Goal: Task Accomplishment & Management: Manage account settings

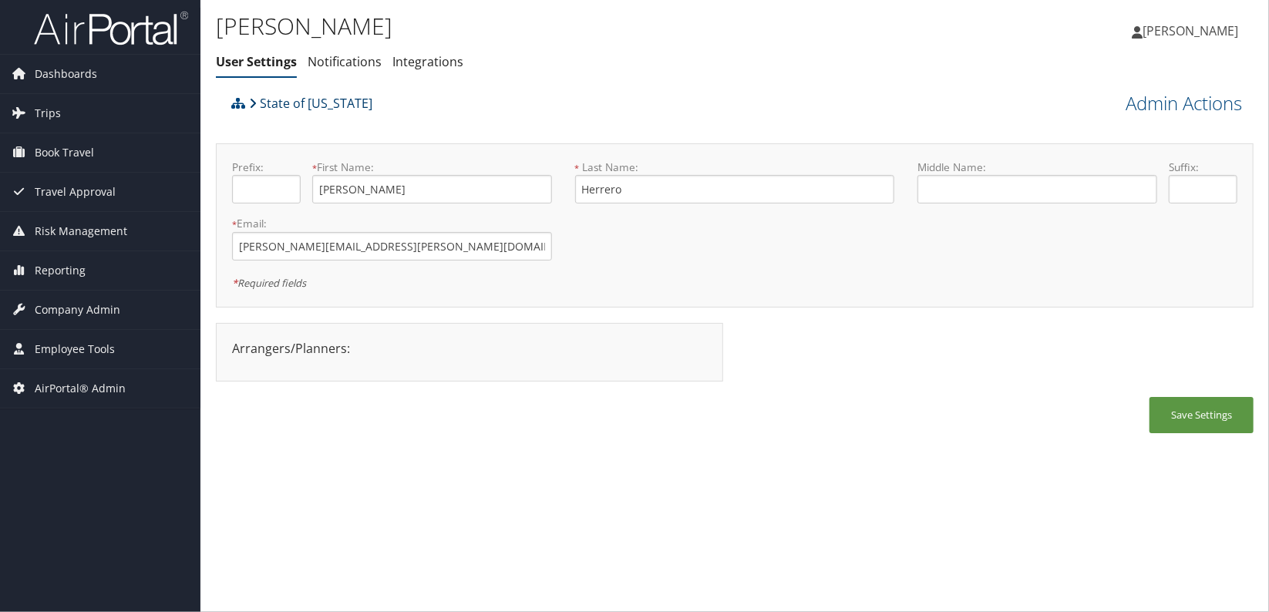
click at [296, 102] on link "State of [US_STATE]" at bounding box center [310, 103] width 123 height 31
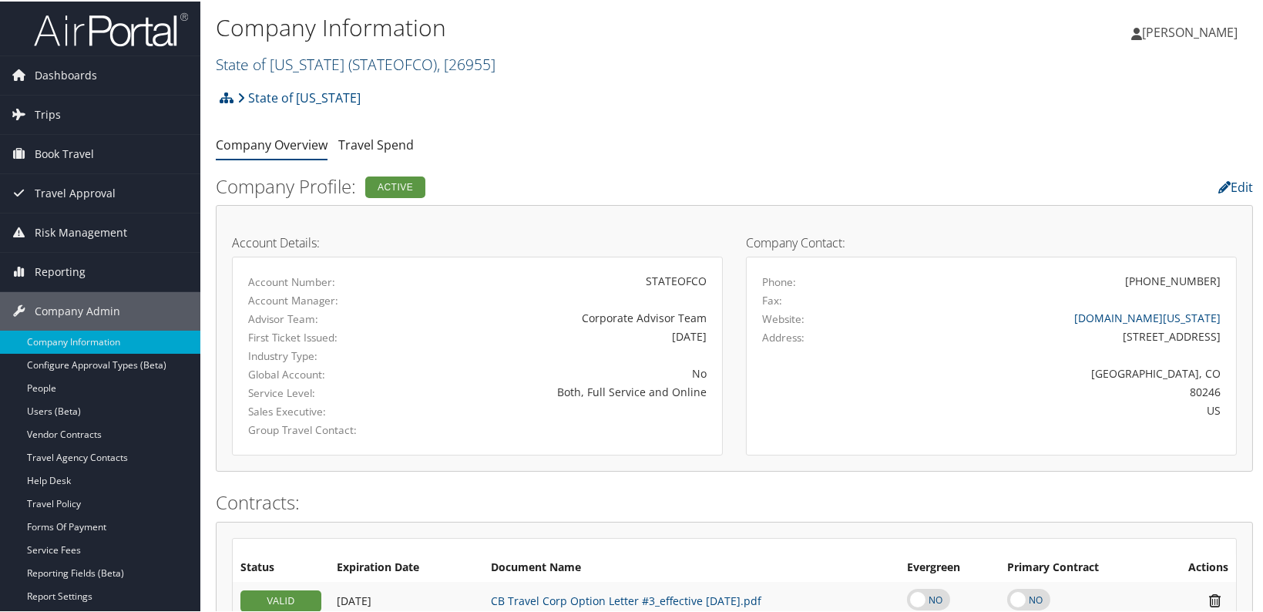
click at [370, 63] on span "( STATEOFCO )" at bounding box center [392, 62] width 89 height 21
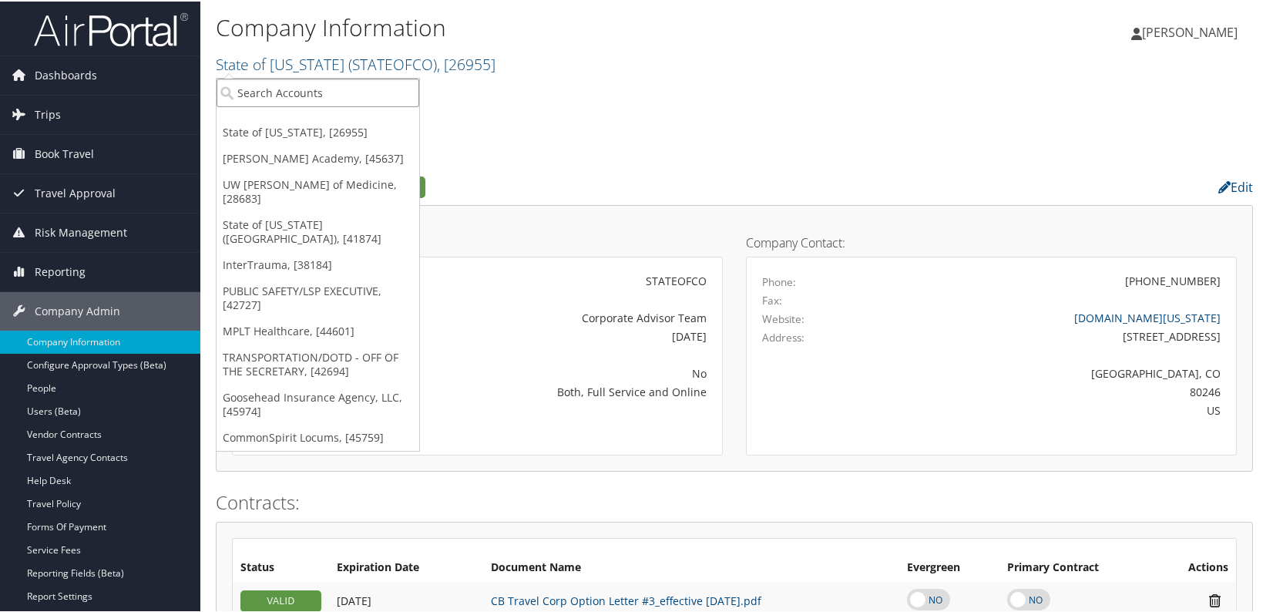
click at [350, 85] on input "search" at bounding box center [318, 91] width 203 height 29
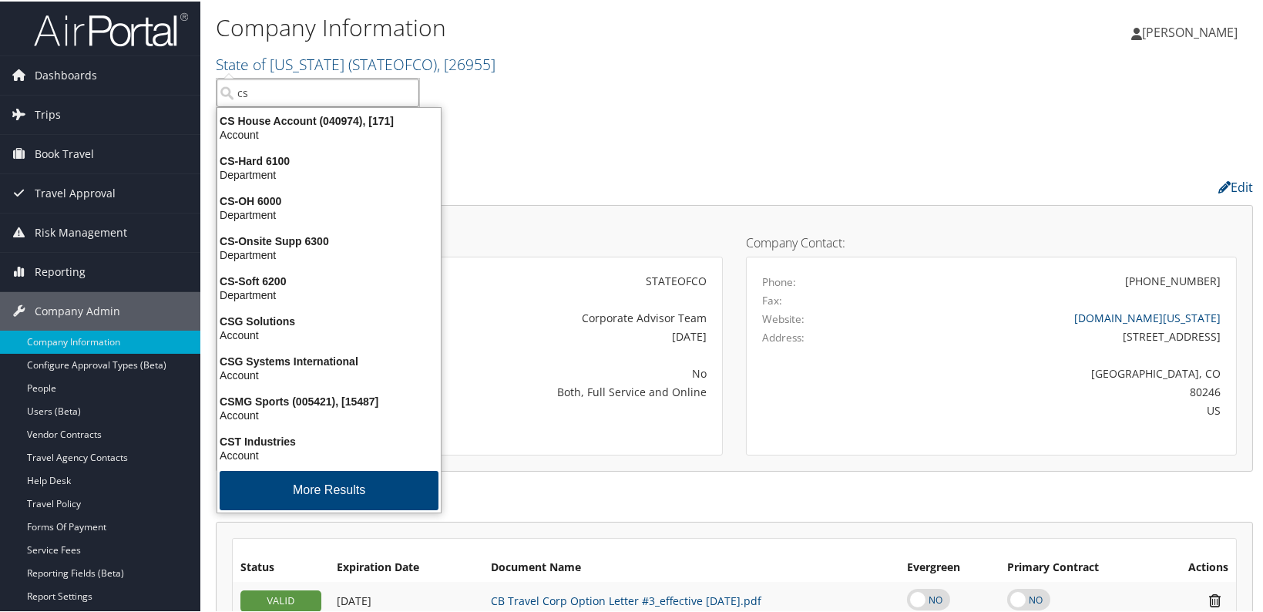
type input "csu"
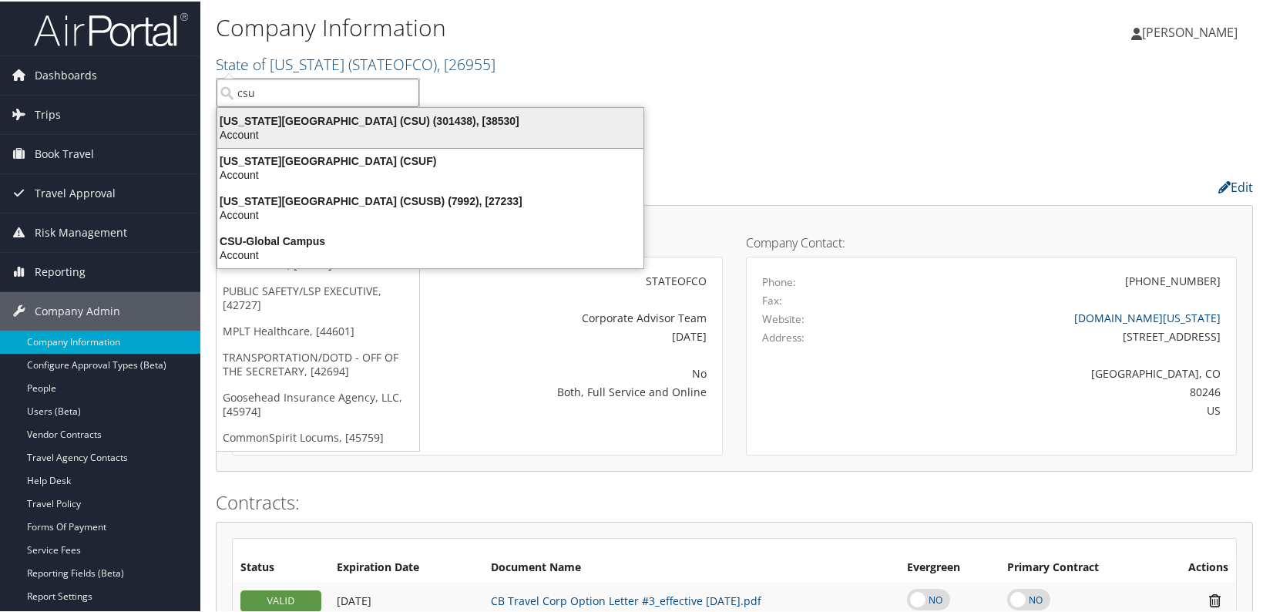
click at [346, 136] on div "Account" at bounding box center [430, 133] width 445 height 14
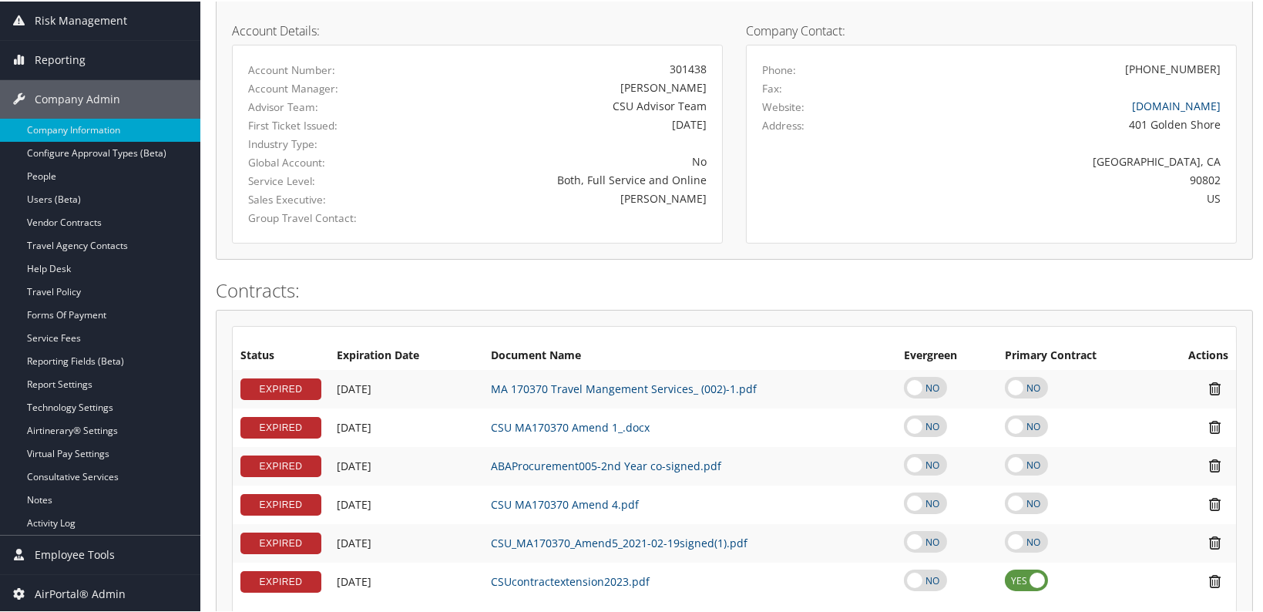
scroll to position [69, 0]
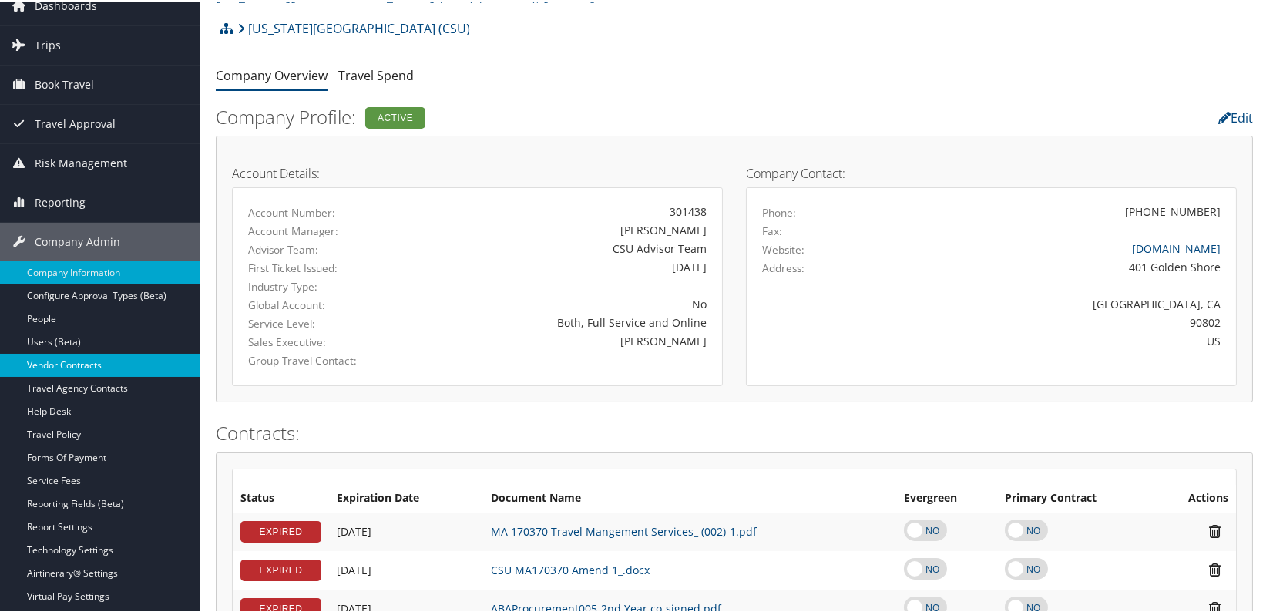
click at [47, 368] on link "Vendor Contracts" at bounding box center [100, 363] width 200 height 23
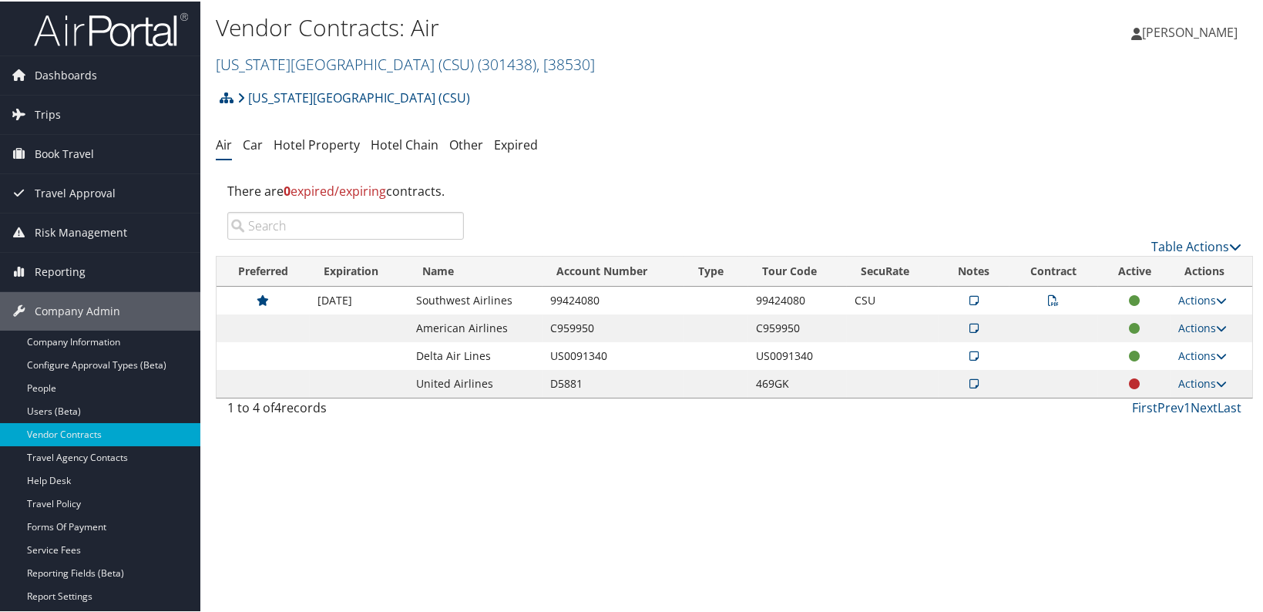
click at [264, 149] on ul "Air Car Hotel Property Hotel Chain Other Expired" at bounding box center [734, 144] width 1037 height 28
click at [253, 141] on link "Car" at bounding box center [253, 143] width 20 height 17
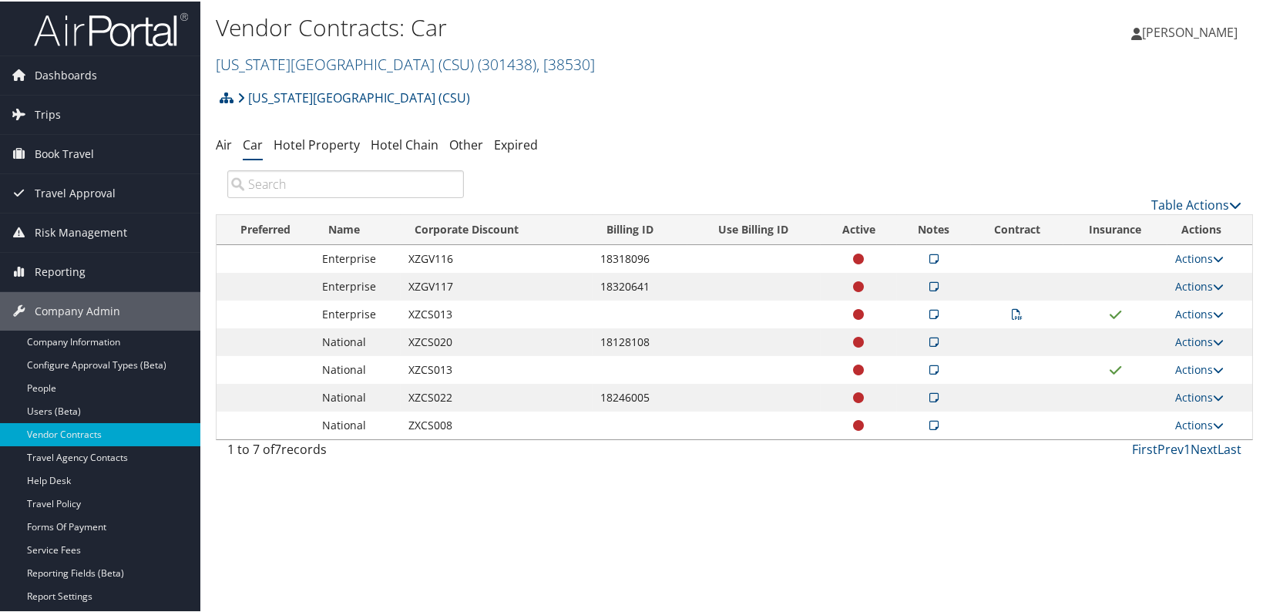
click at [929, 256] on icon at bounding box center [933, 257] width 9 height 11
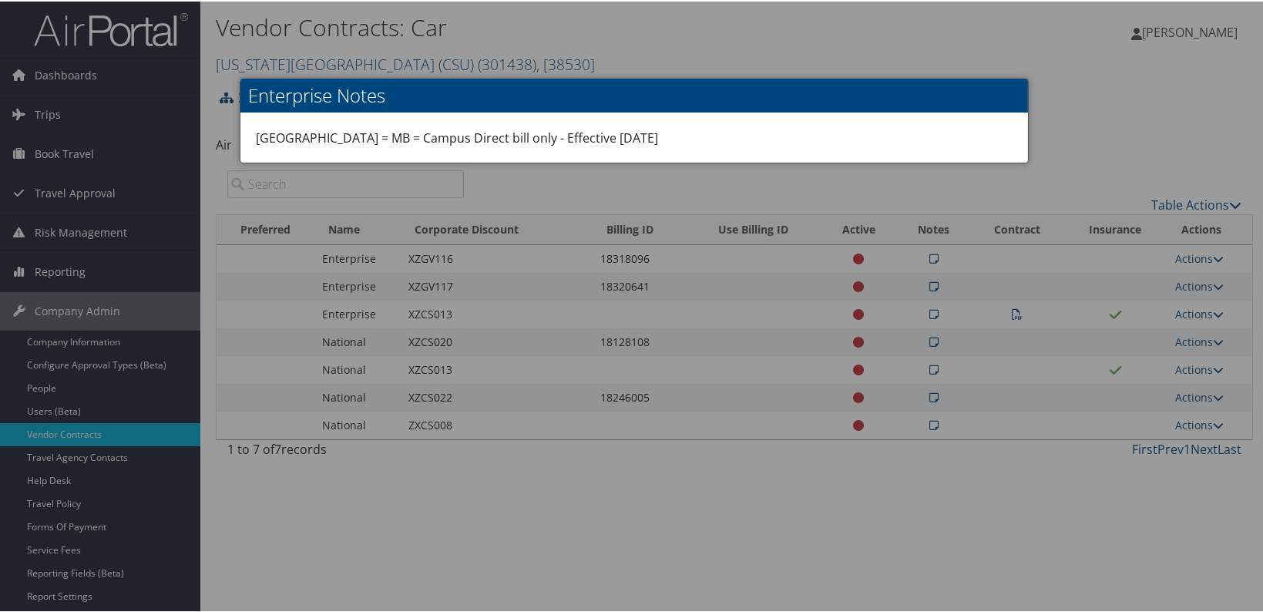
click at [1118, 81] on div at bounding box center [634, 306] width 1269 height 612
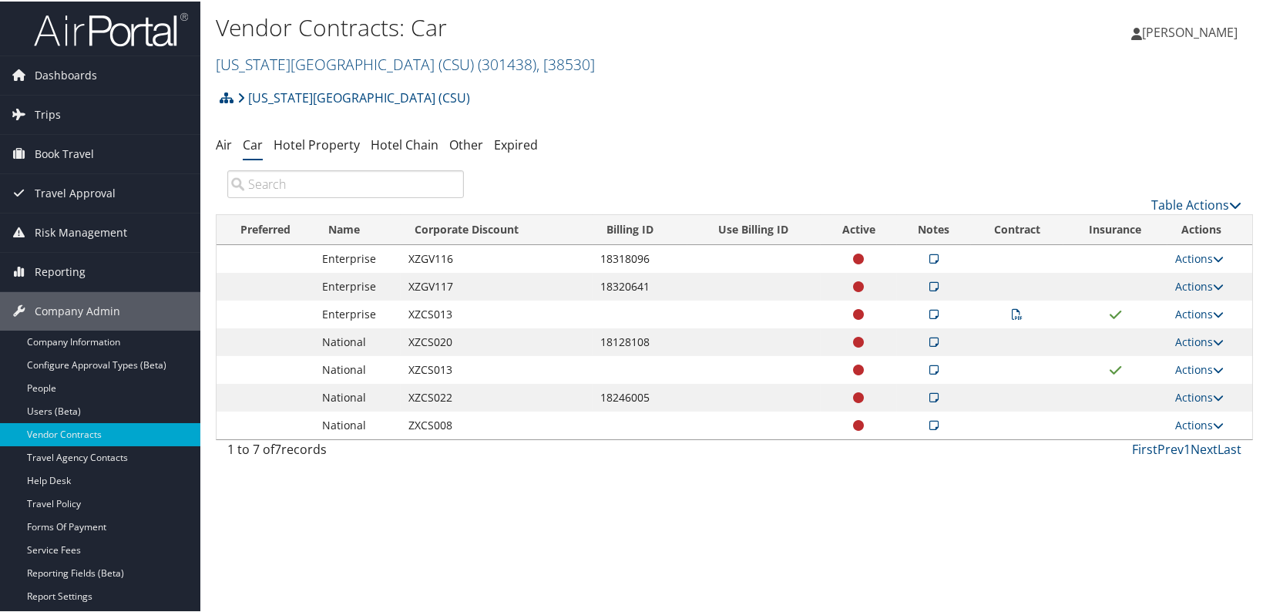
click at [930, 313] on icon at bounding box center [933, 313] width 9 height 11
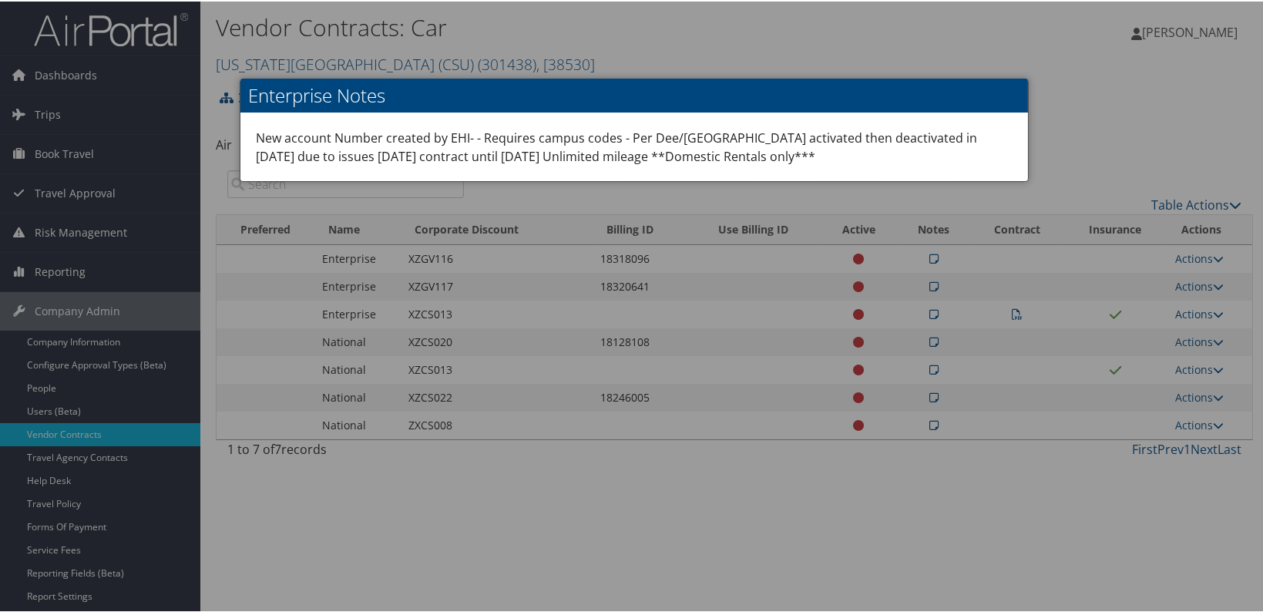
click at [1063, 69] on div at bounding box center [634, 306] width 1269 height 612
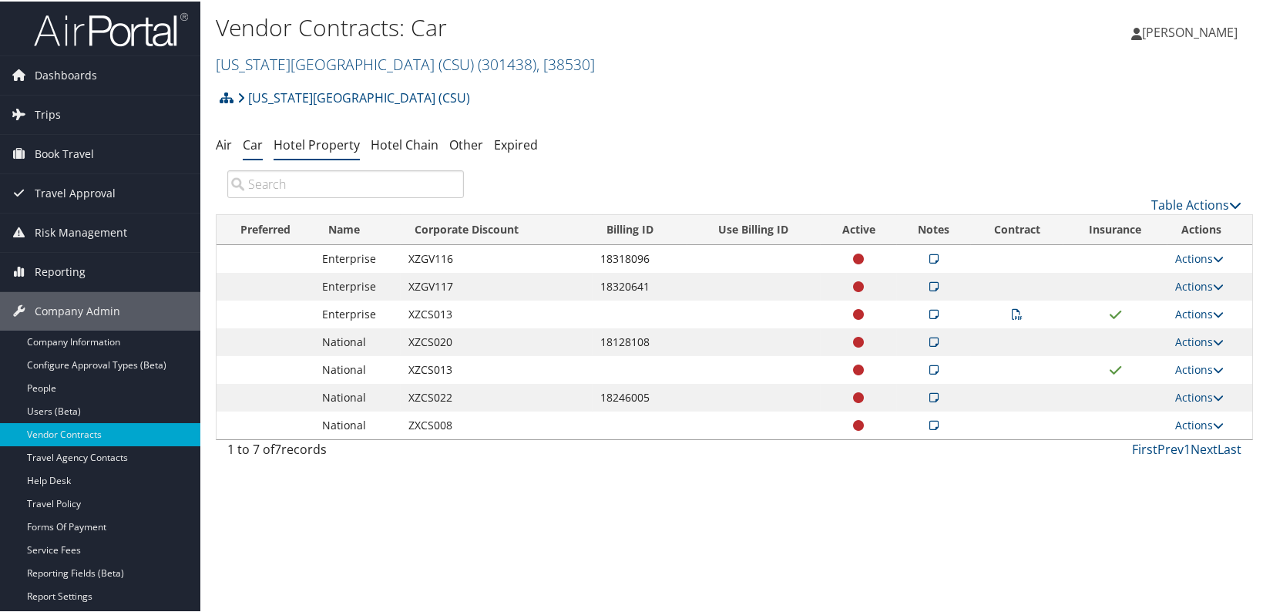
click at [328, 148] on link "Hotel Property" at bounding box center [317, 143] width 86 height 17
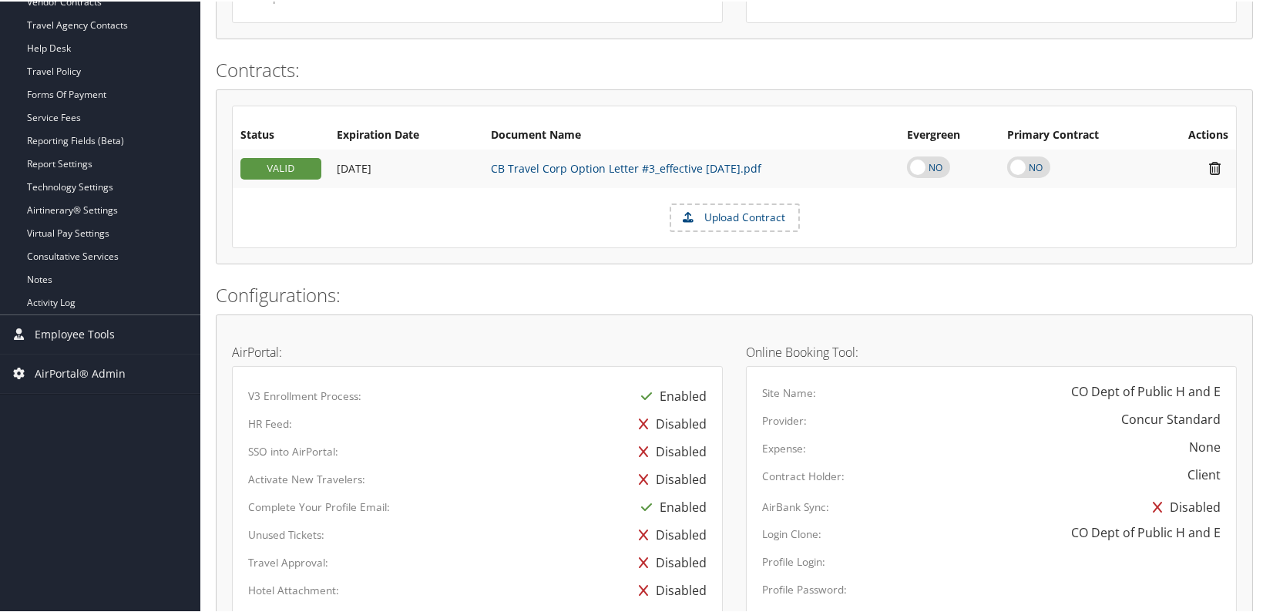
scroll to position [280, 0]
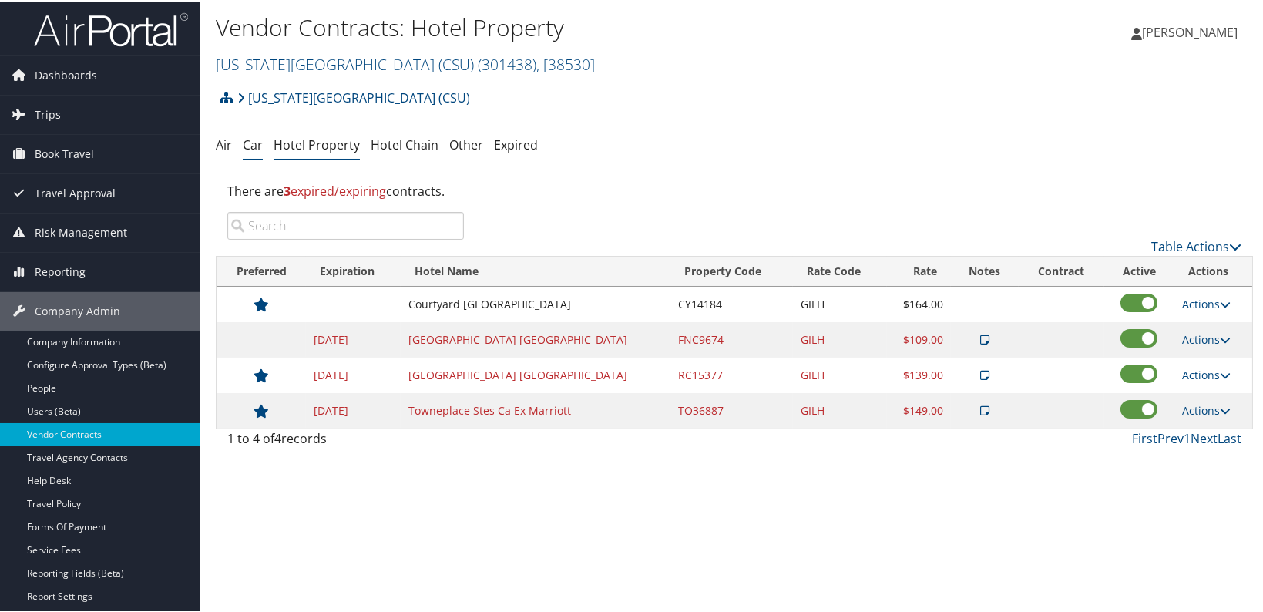
click at [247, 143] on link "Car" at bounding box center [253, 143] width 20 height 17
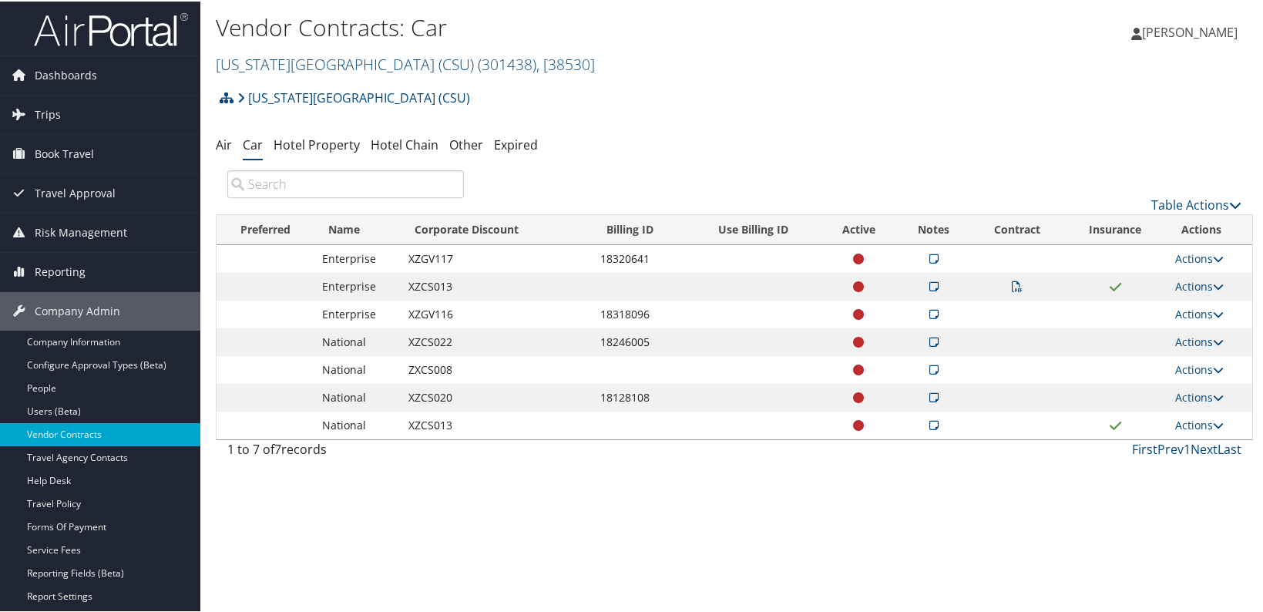
click at [523, 503] on div "Vendor Contracts: Car California State University (CSU) ( 301438 ) , [ 38530 ] …" at bounding box center [734, 306] width 1068 height 612
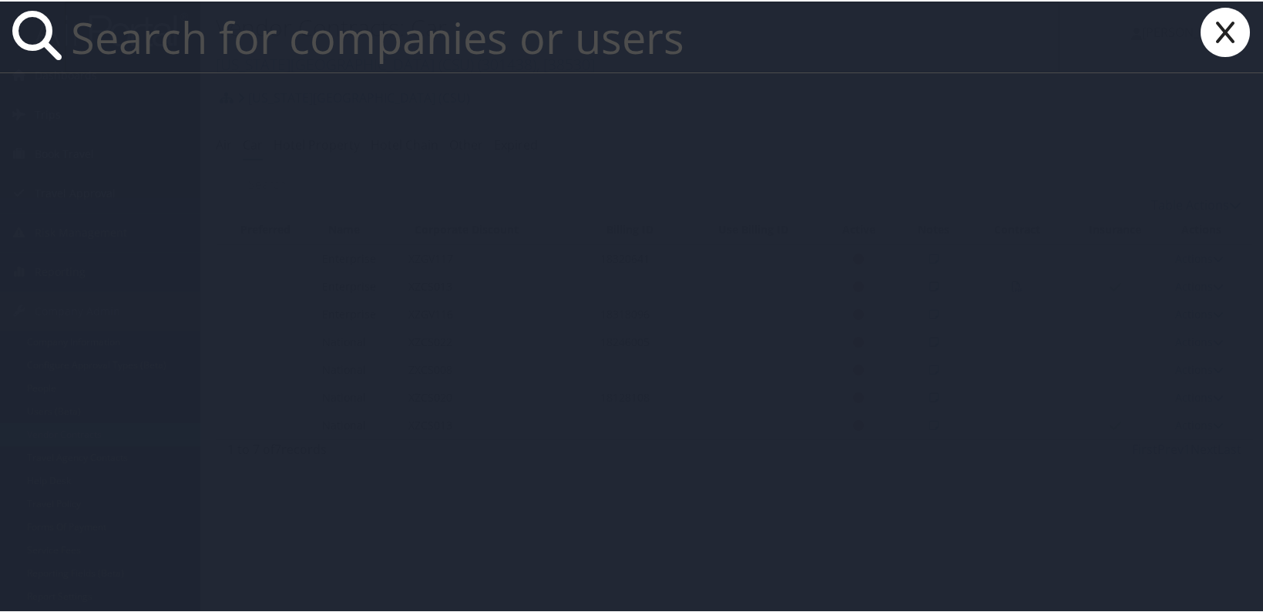
paste input "[PERSON_NAME][EMAIL_ADDRESS][DOMAIN_NAME]"
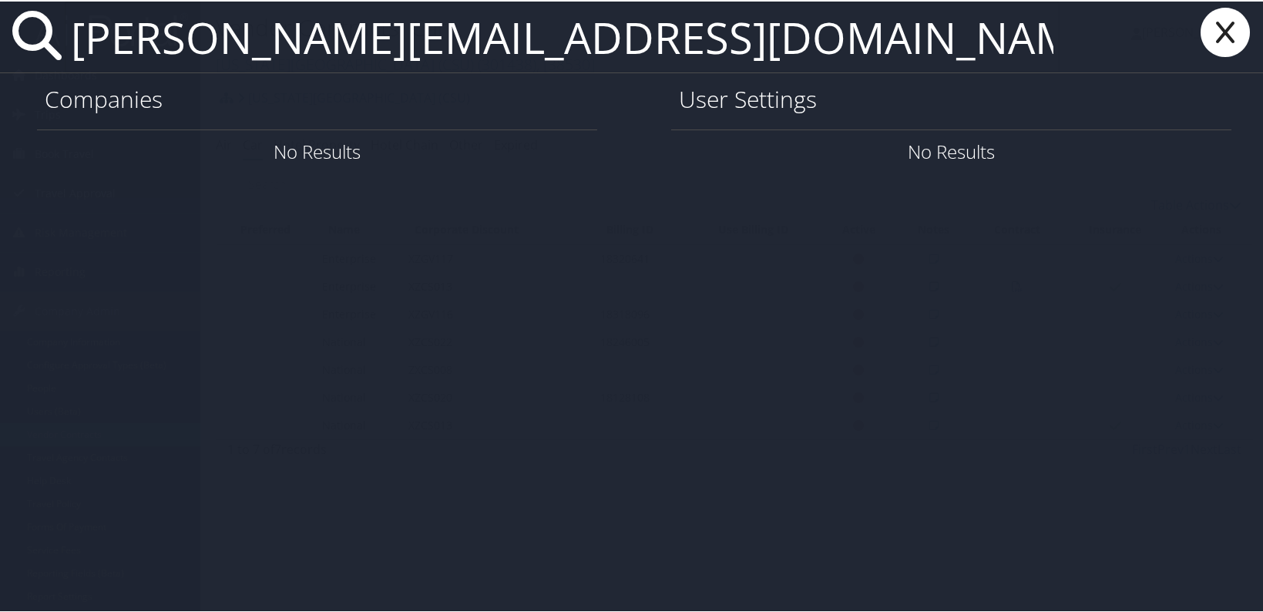
click at [207, 39] on input "[PERSON_NAME][EMAIL_ADDRESS][DOMAIN_NAME]" at bounding box center [562, 35] width 995 height 71
type input "[PERSON_NAME][EMAIL_ADDRESS][DOMAIN_NAME]"
click at [1225, 47] on icon at bounding box center [1226, 30] width 62 height 49
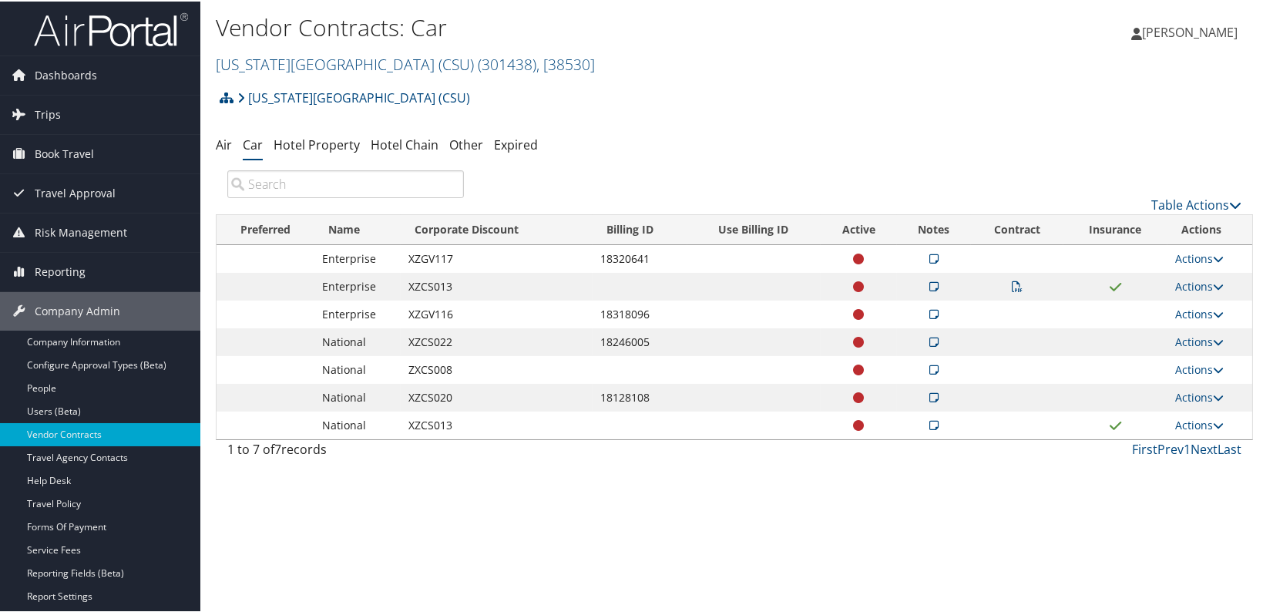
click at [389, 573] on div "Vendor Contracts: Car California State University (CSU) ( 301438 ) , [ 38530 ] …" at bounding box center [734, 306] width 1068 height 612
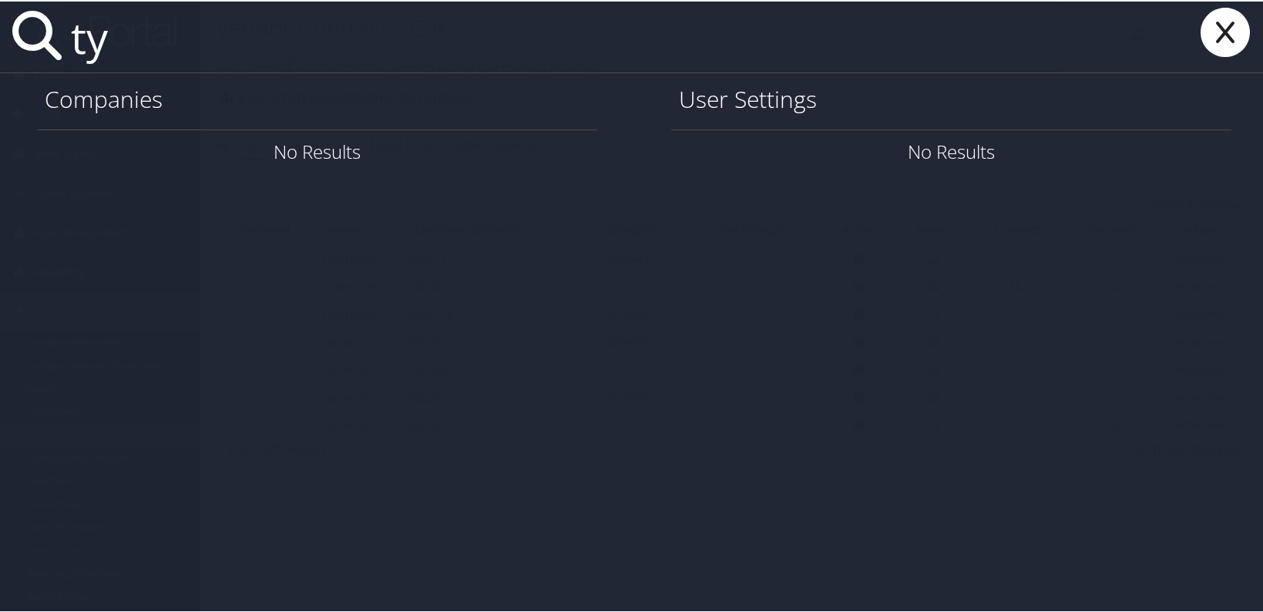
type input "t"
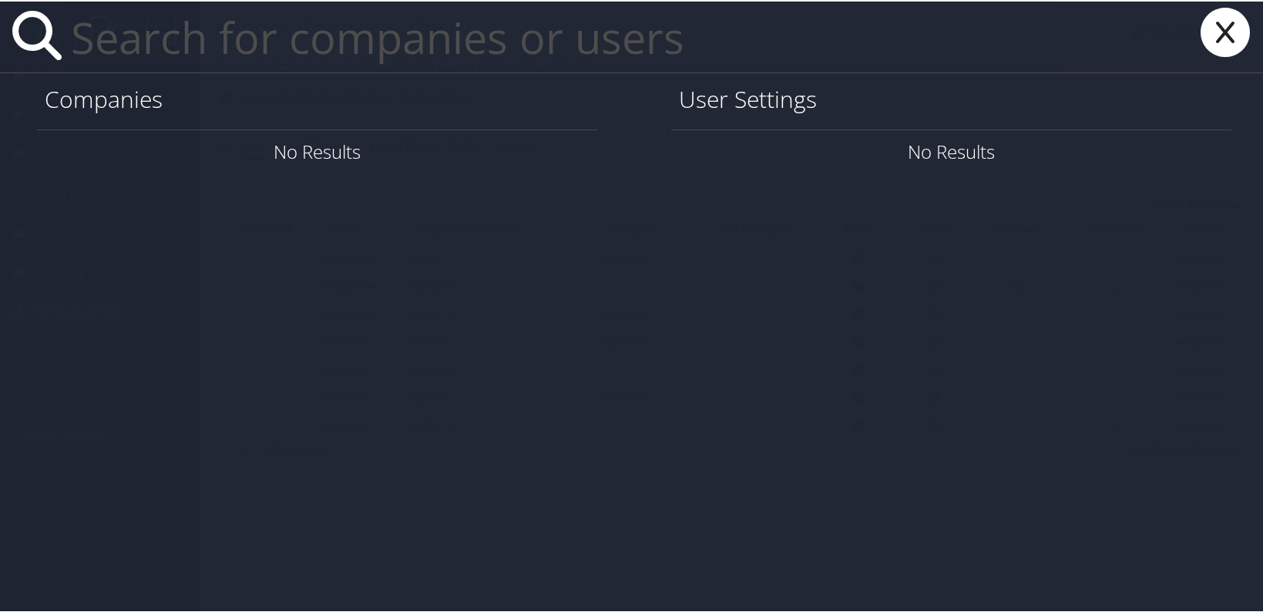
click at [1212, 35] on icon at bounding box center [1226, 30] width 62 height 49
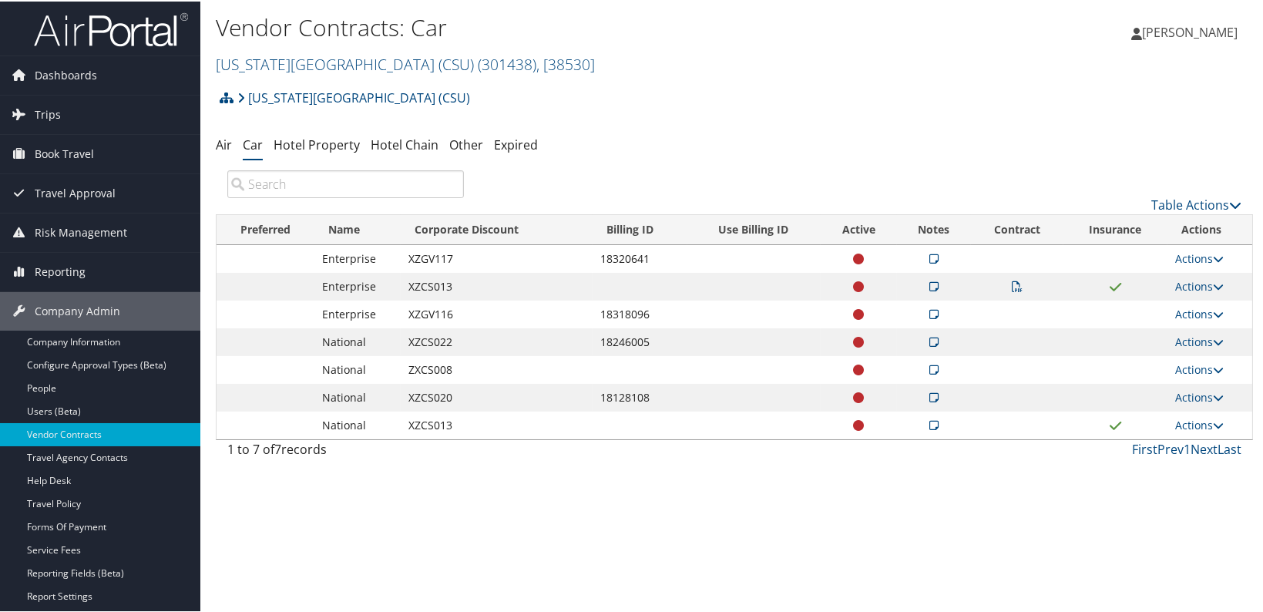
click at [908, 546] on div "Vendor Contracts: Car California State University (CSU) ( 301438 ) , [ 38530 ] …" at bounding box center [734, 306] width 1068 height 612
click at [100, 343] on link "Company Information" at bounding box center [100, 340] width 200 height 23
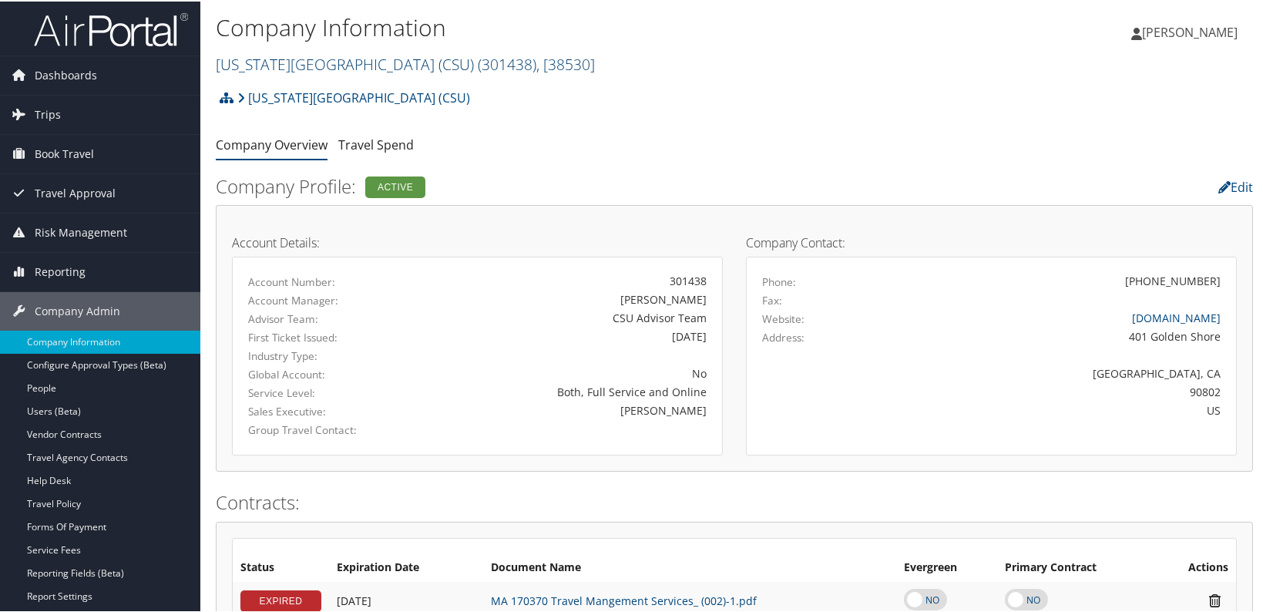
click at [293, 59] on link "California State University (CSU) ( 301438 ) , [ 38530 ]" at bounding box center [405, 62] width 379 height 21
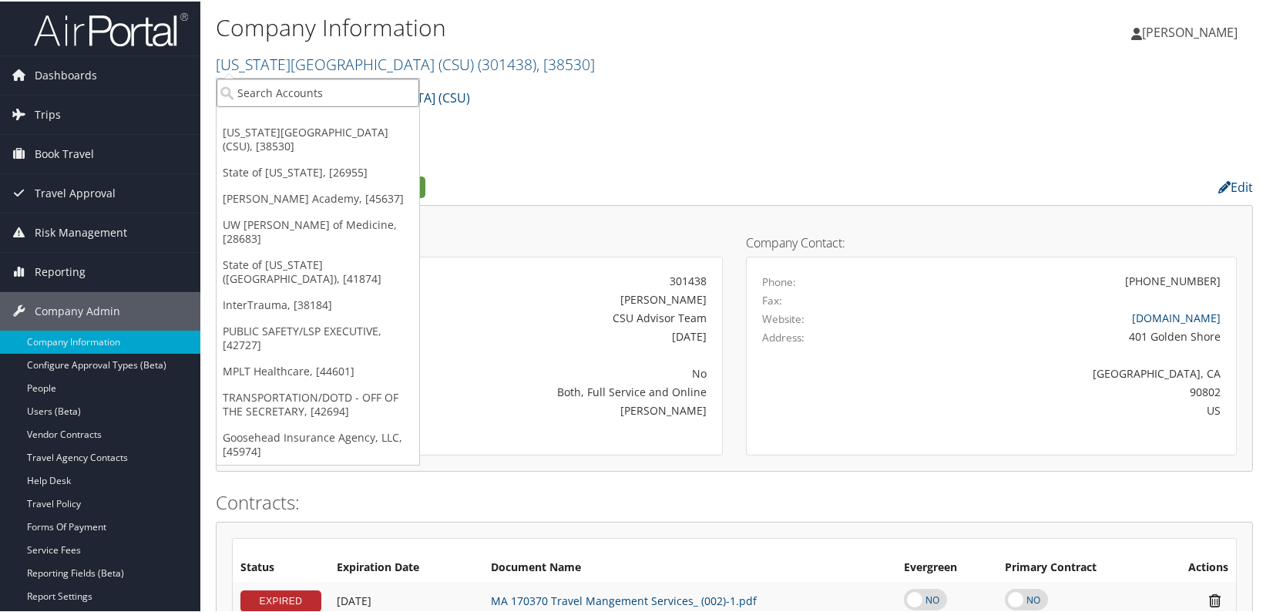
click at [270, 97] on input "search" at bounding box center [318, 91] width 203 height 29
type input "ihc"
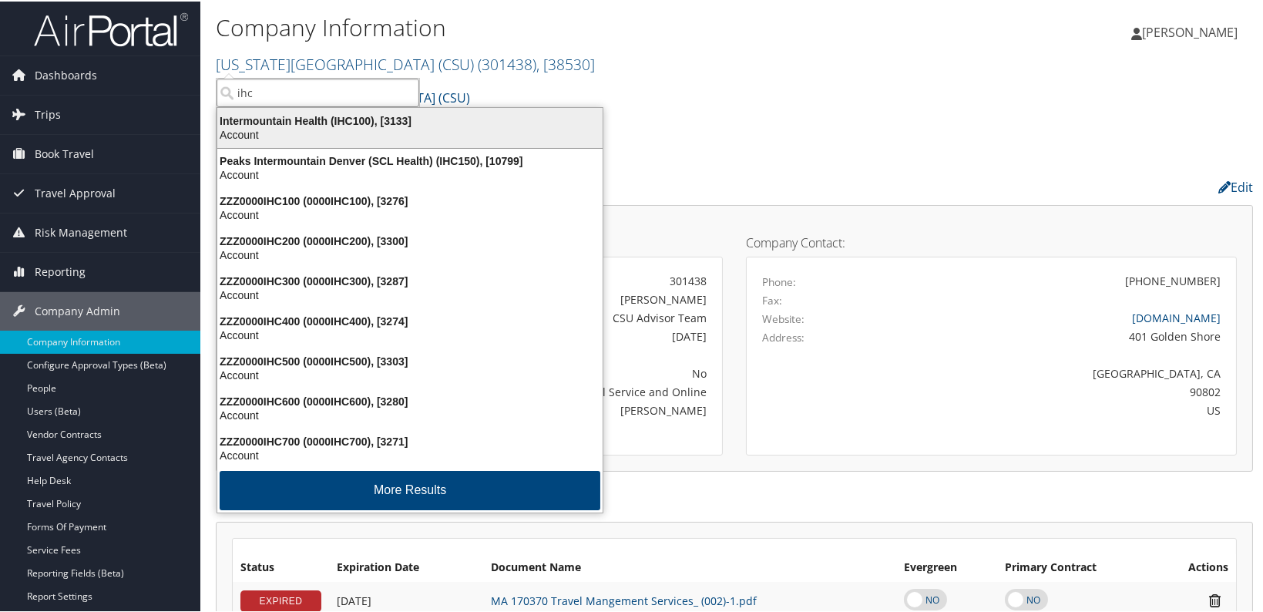
click at [287, 119] on div "Intermountain Health (IHC100), [3133]" at bounding box center [410, 120] width 404 height 14
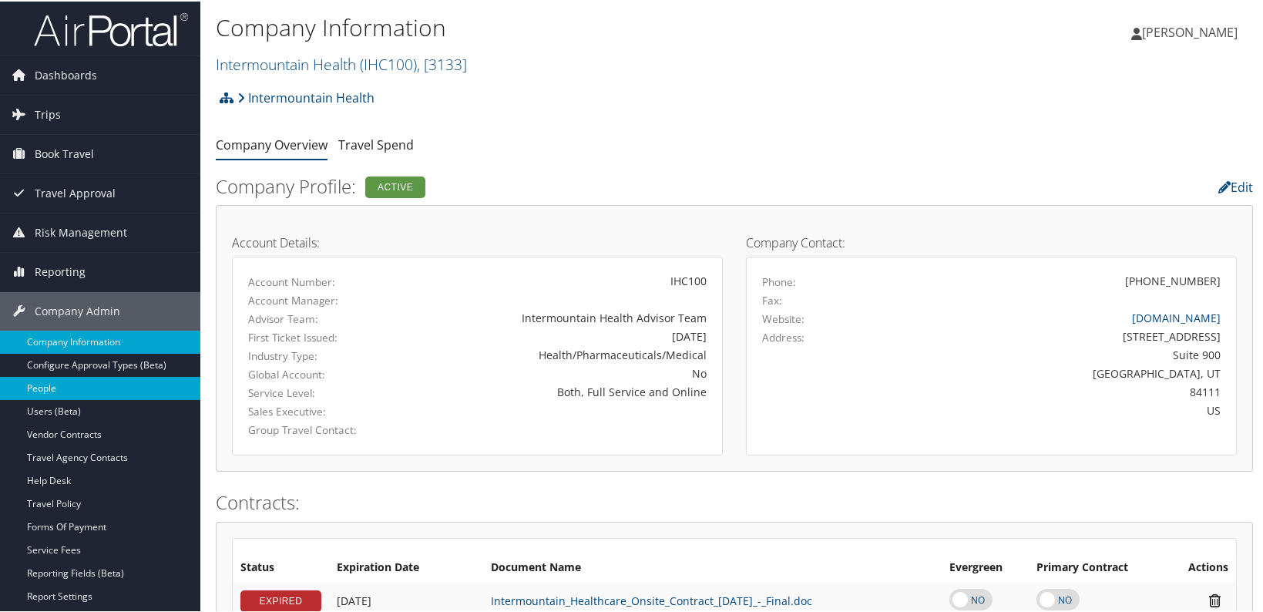
click at [58, 388] on link "People" at bounding box center [100, 386] width 200 height 23
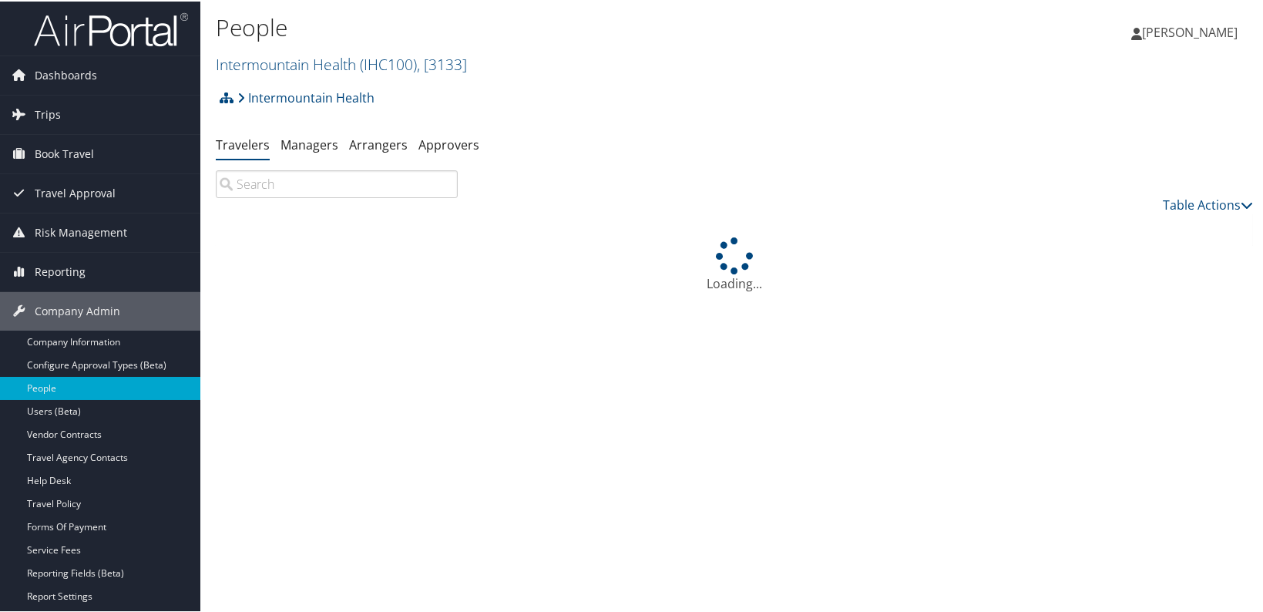
click at [294, 183] on input "search" at bounding box center [337, 183] width 242 height 28
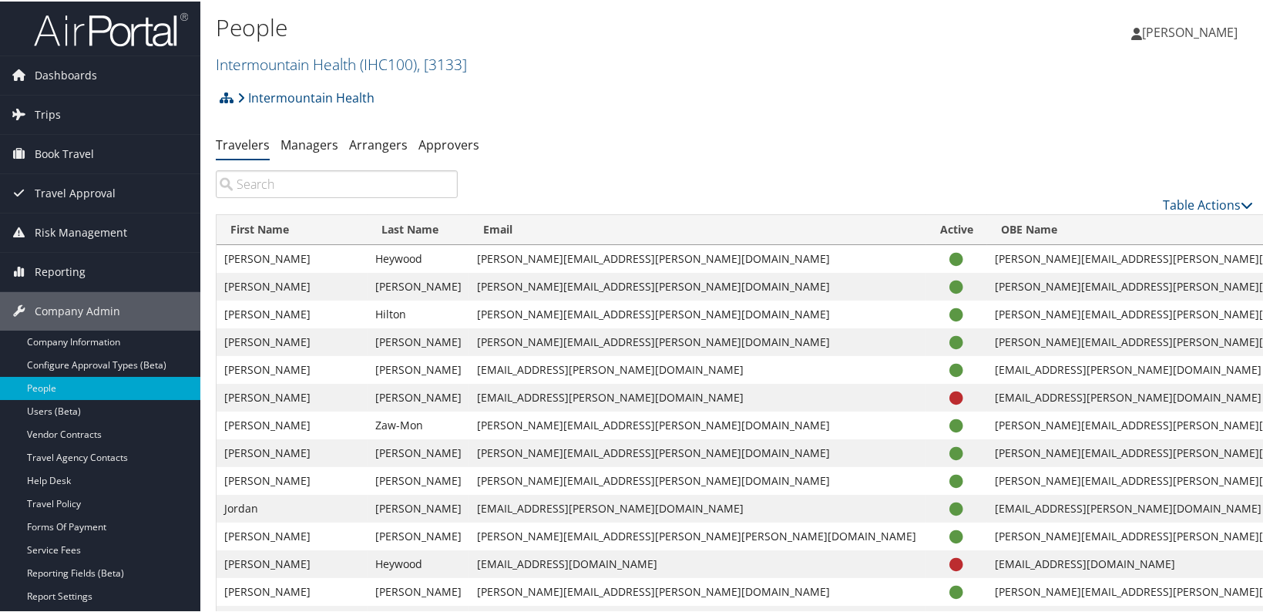
paste input "[PERSON_NAME][EMAIL_ADDRESS][DOMAIN_NAME]"
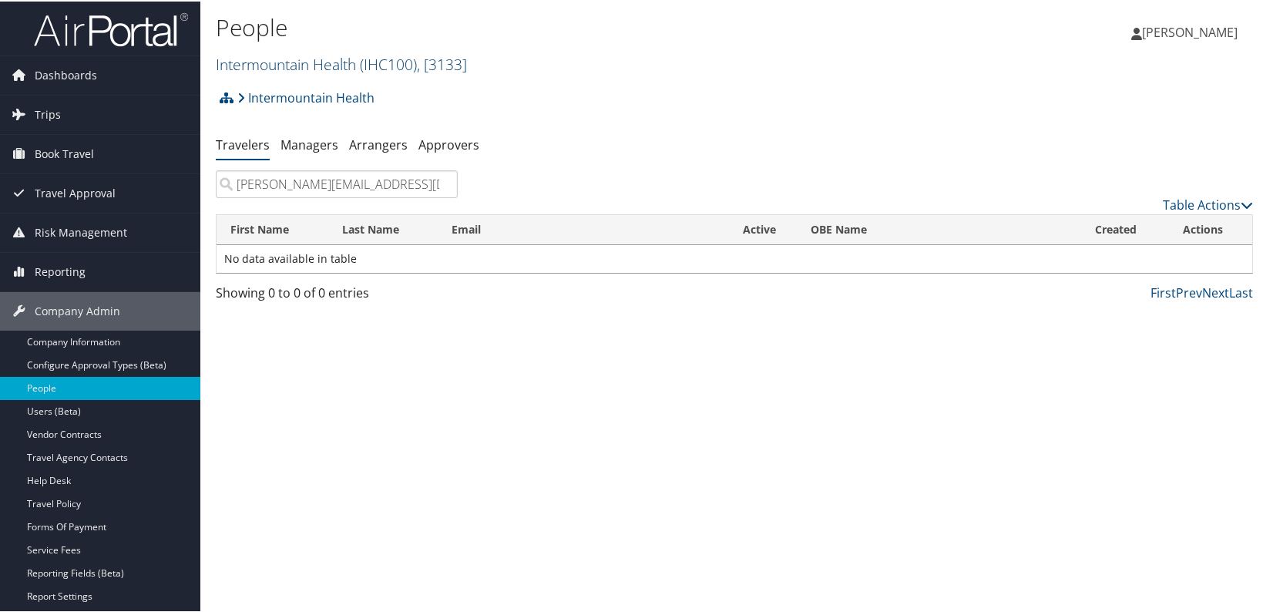
type input "[PERSON_NAME][EMAIL_ADDRESS][DOMAIN_NAME]"
click at [301, 64] on link "Intermountain Health ( IHC100 ) , [ 3133 ]" at bounding box center [341, 62] width 251 height 21
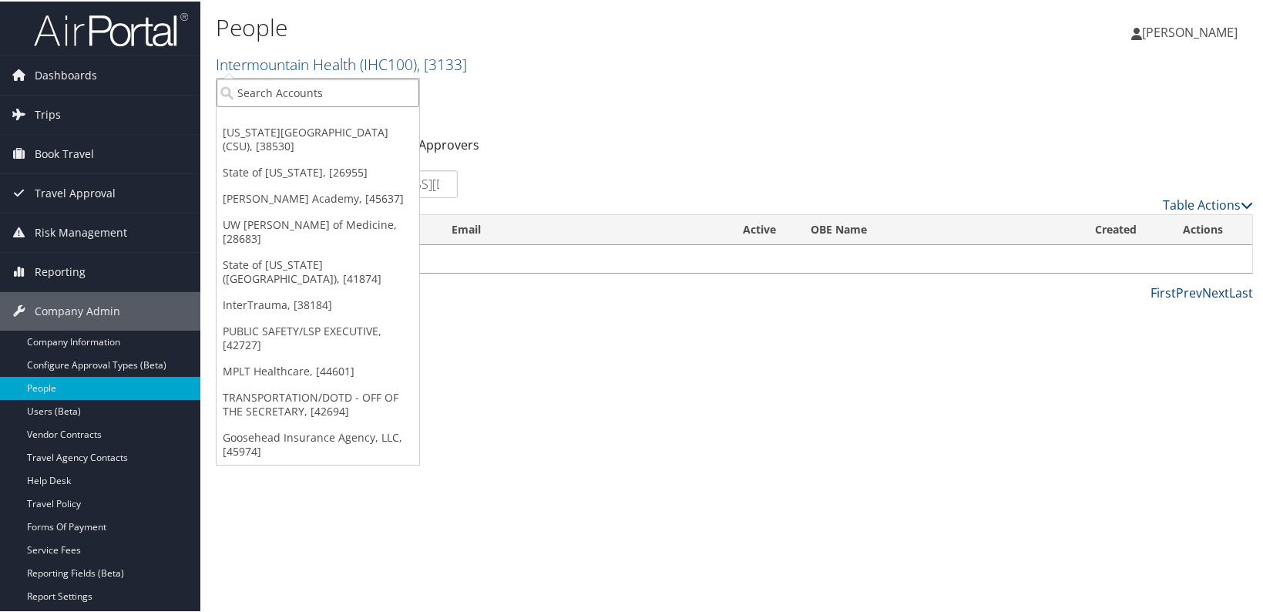
click at [285, 82] on input "search" at bounding box center [318, 91] width 203 height 29
type input "peaks"
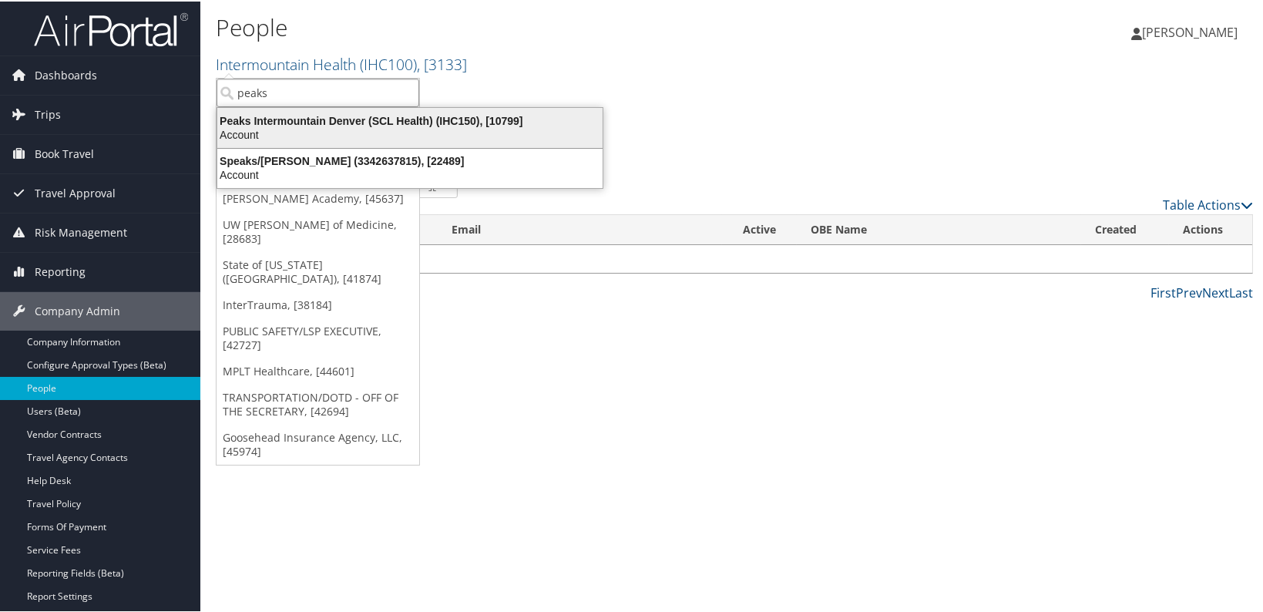
click at [293, 126] on div "Account" at bounding box center [410, 133] width 404 height 14
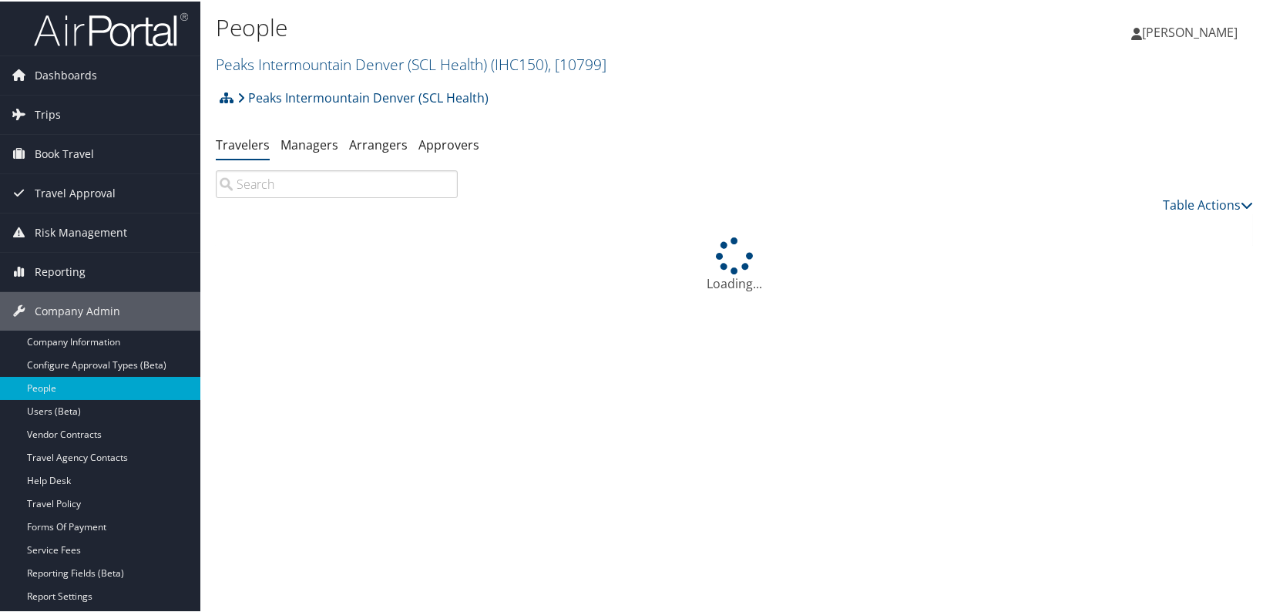
click at [287, 190] on input "search" at bounding box center [337, 183] width 242 height 28
paste input "tyler.d'hulsted@imail.org"
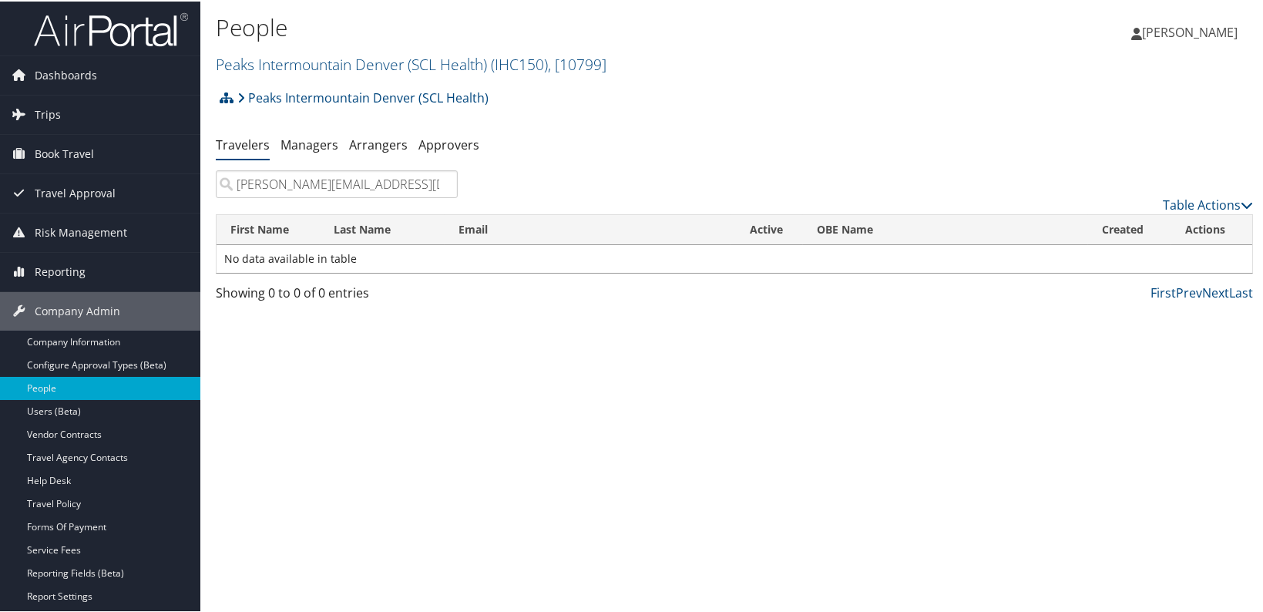
type input "tyler.d'hulsted@imail.org"
click at [426, 470] on div "People Peaks Intermountain Denver (SCL Health) ( IHC150 ) , [ 10799 ] Intermoun…" at bounding box center [734, 306] width 1068 height 612
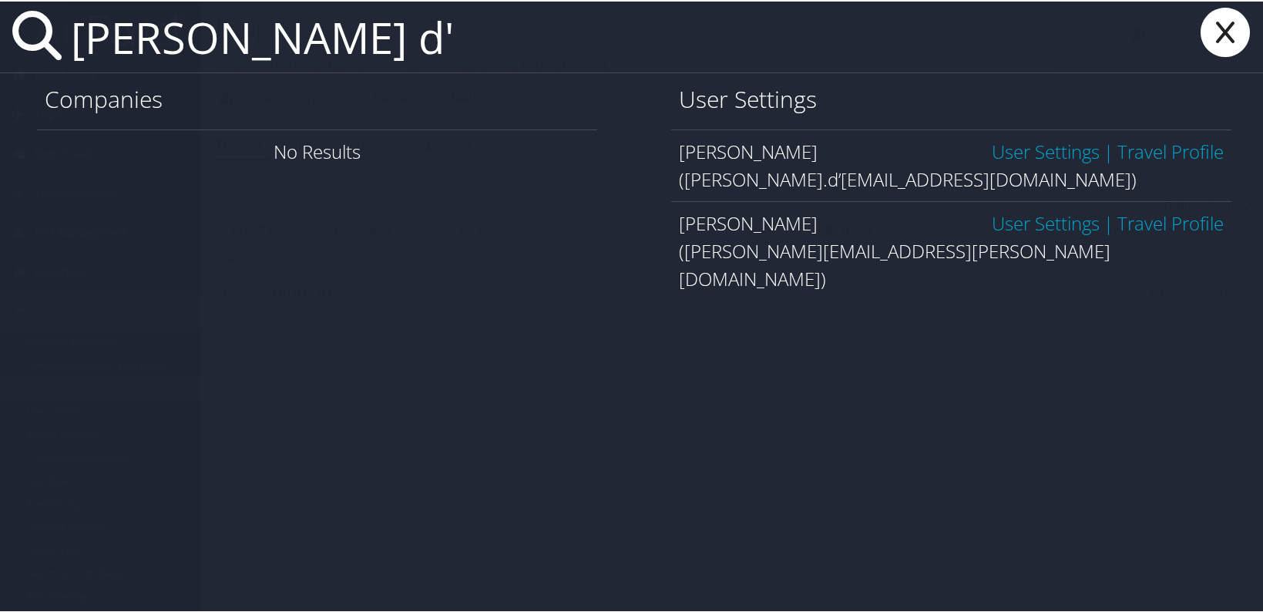
type input "tyler d'"
click at [1055, 224] on link "User Settings" at bounding box center [1046, 221] width 108 height 25
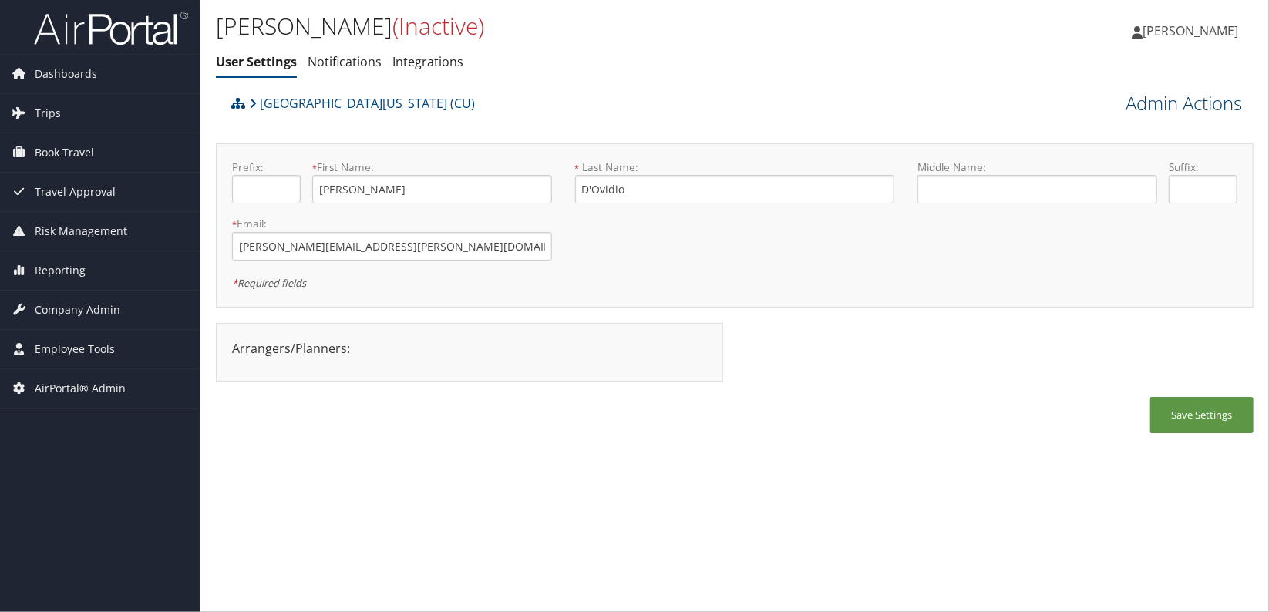
click at [1166, 103] on link "Admin Actions" at bounding box center [1183, 103] width 116 height 26
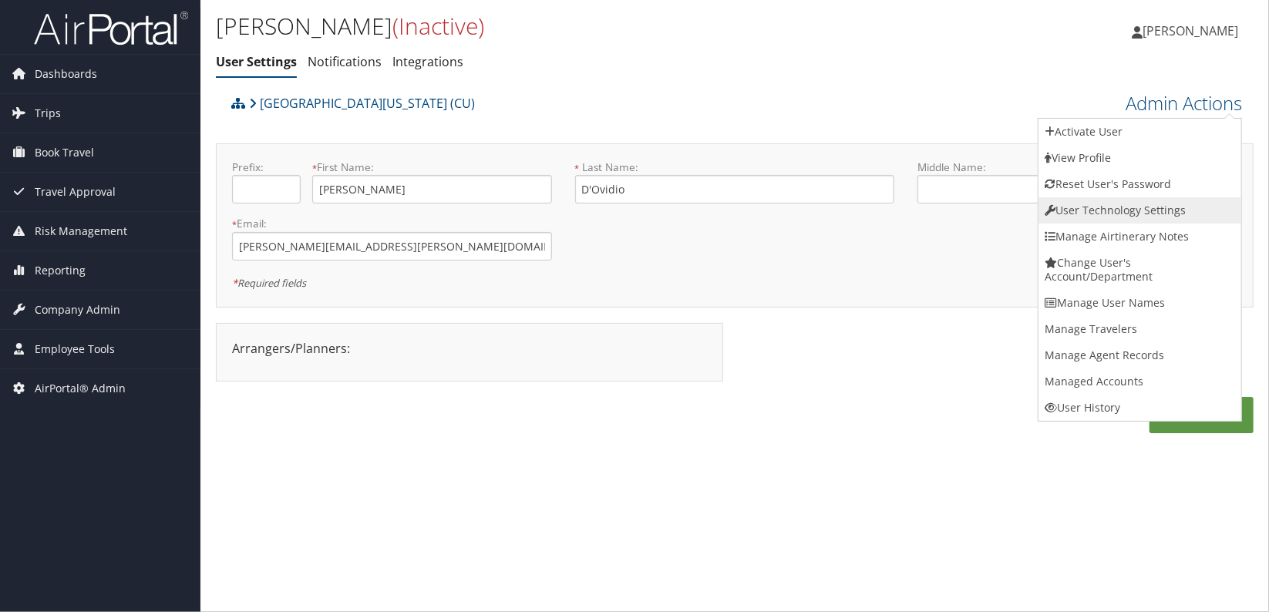
click at [1129, 213] on link "User Technology Settings" at bounding box center [1139, 210] width 203 height 26
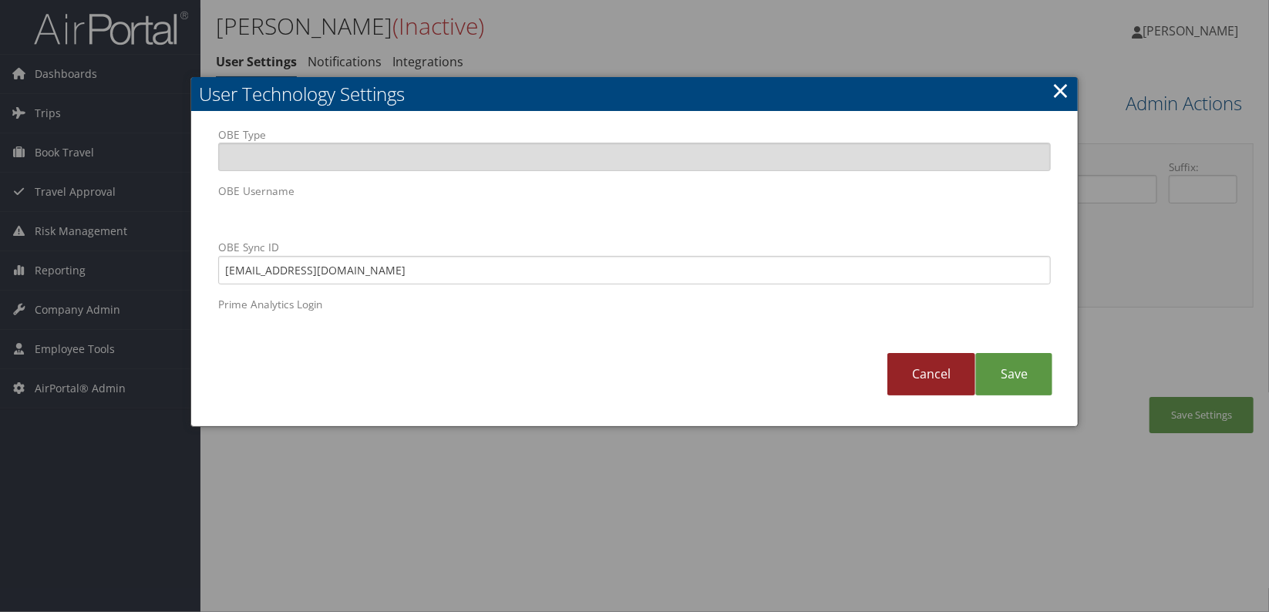
click at [929, 385] on link "Cancel" at bounding box center [931, 374] width 88 height 42
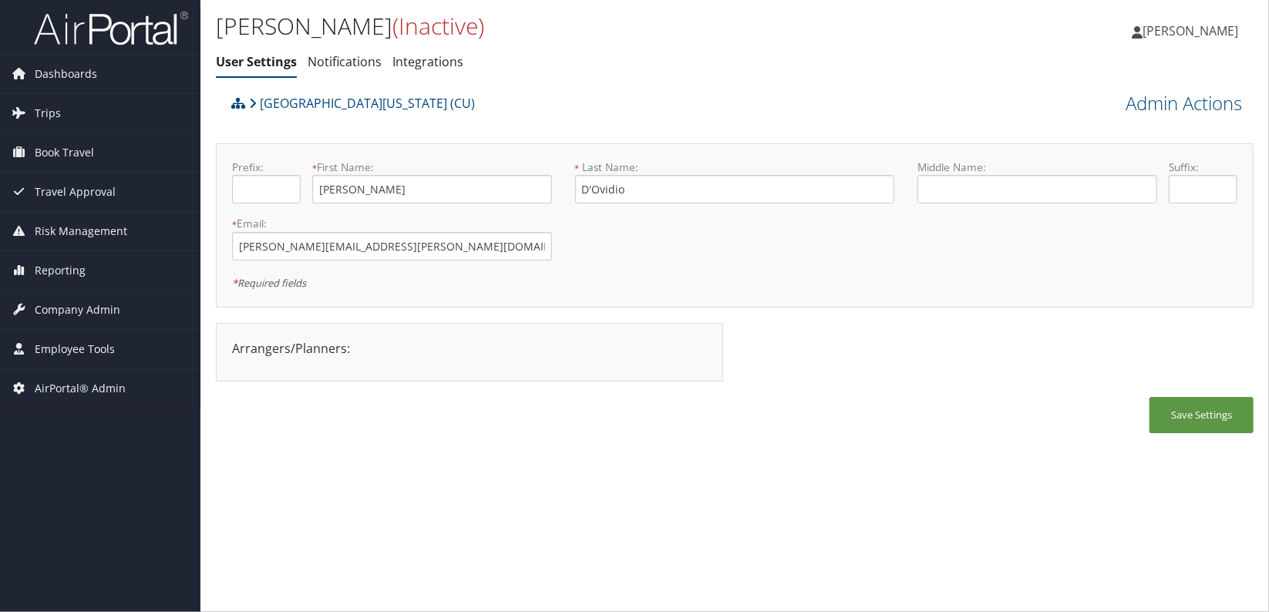
click at [369, 513] on div "Tyler D'Ovidio (Inactive) User Settings Notifications Integrations User Setting…" at bounding box center [734, 306] width 1068 height 612
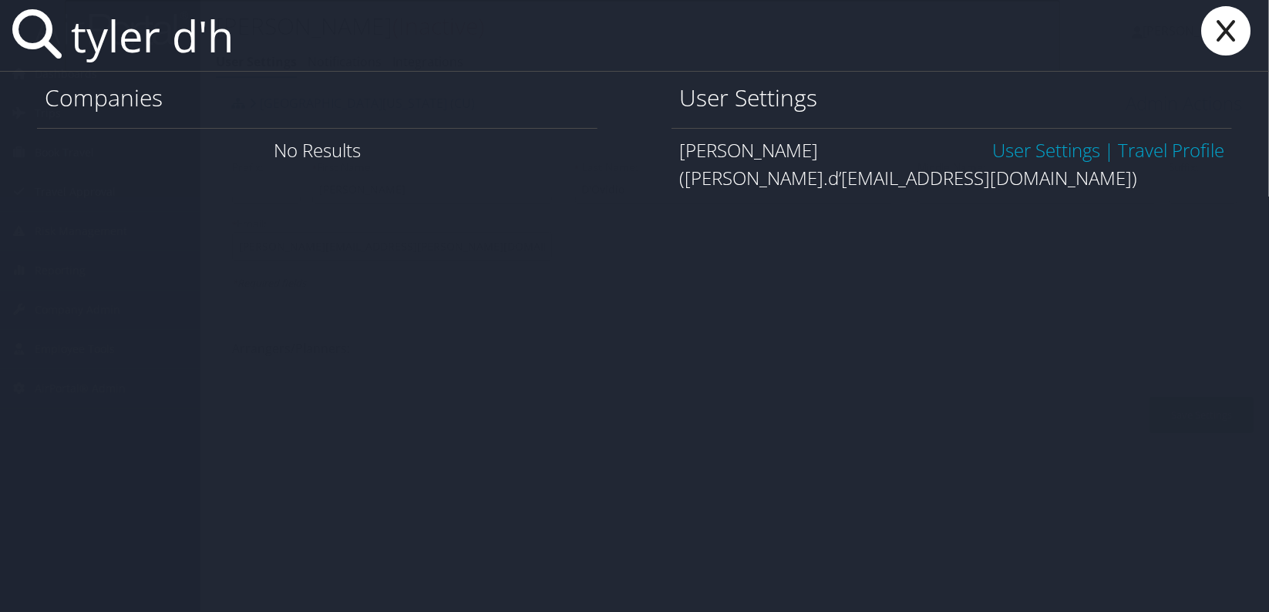
type input "tyler d'h"
click at [1064, 152] on link "User Settings" at bounding box center [1046, 149] width 108 height 25
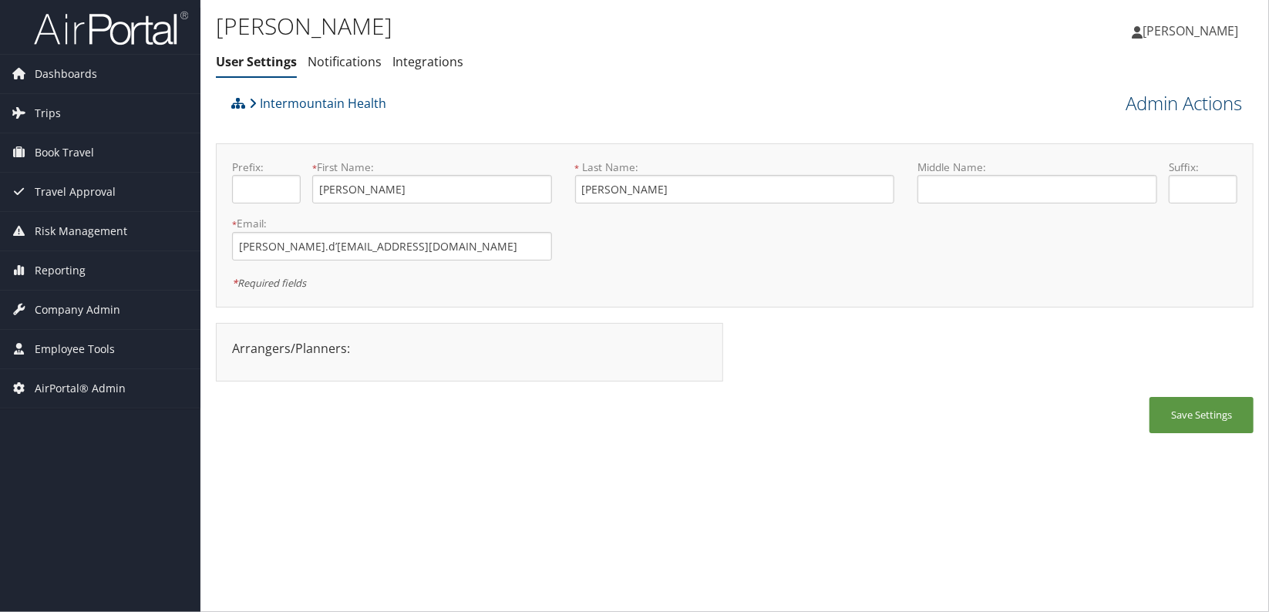
click at [1166, 101] on link "Admin Actions" at bounding box center [1183, 103] width 116 height 26
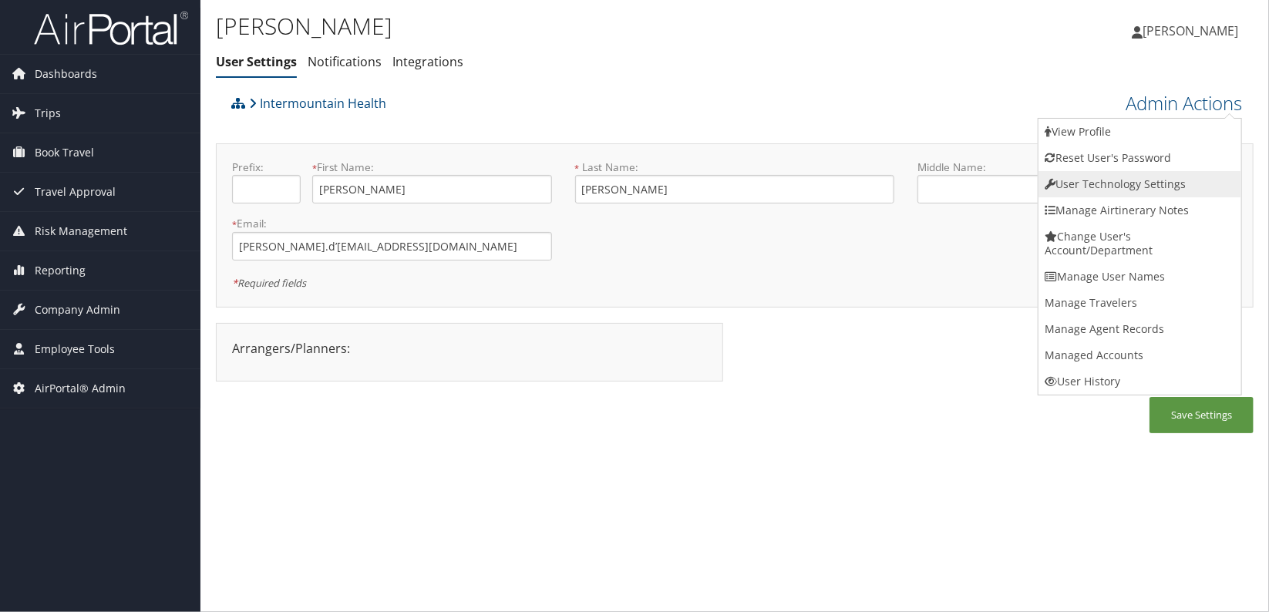
click at [1142, 192] on link "User Technology Settings" at bounding box center [1139, 184] width 203 height 26
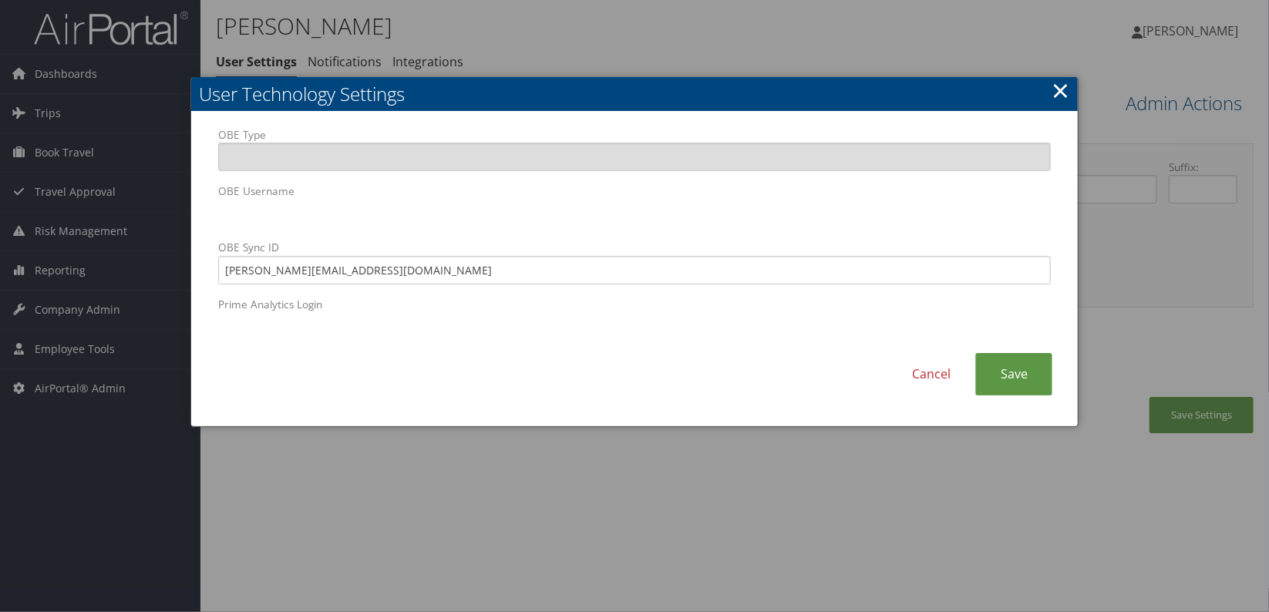
click at [187, 215] on body "Menu Dashboards ► AirPortal 360™ (Manager) AirPortal 360™ (Agent) My Travel Das…" at bounding box center [634, 306] width 1269 height 612
click at [947, 368] on link "Cancel" at bounding box center [931, 374] width 88 height 42
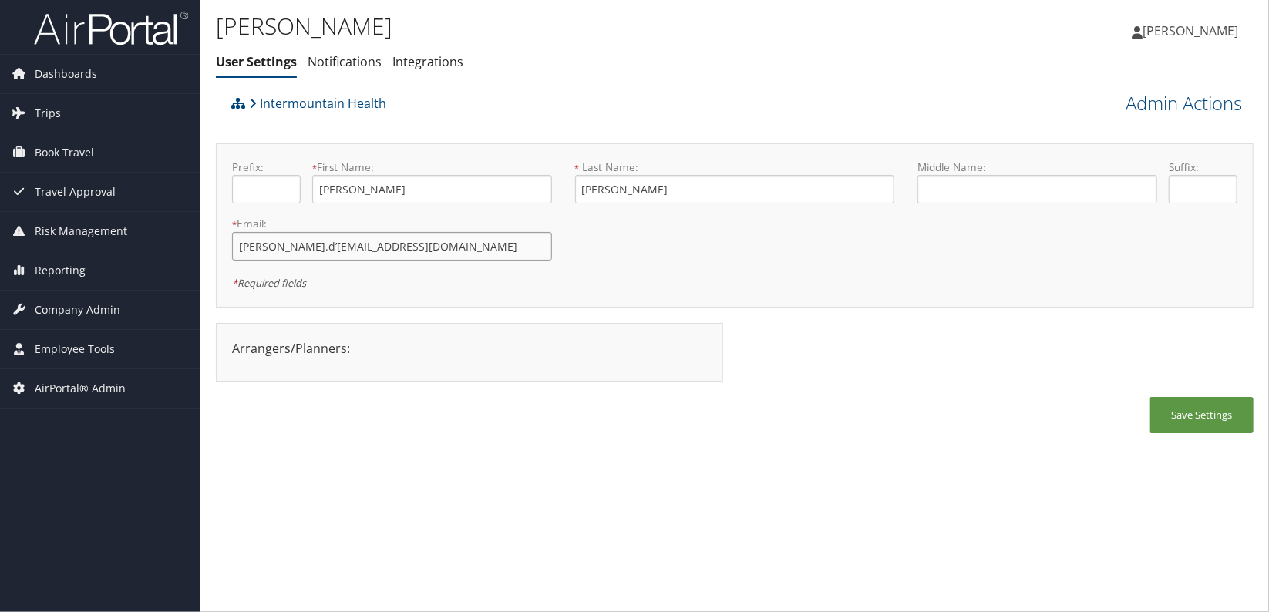
drag, startPoint x: 365, startPoint y: 250, endPoint x: 223, endPoint y: 249, distance: 141.8
click at [223, 249] on div "* Email: tyler.d’hulst@imail.org This field is required" at bounding box center [391, 244] width 343 height 56
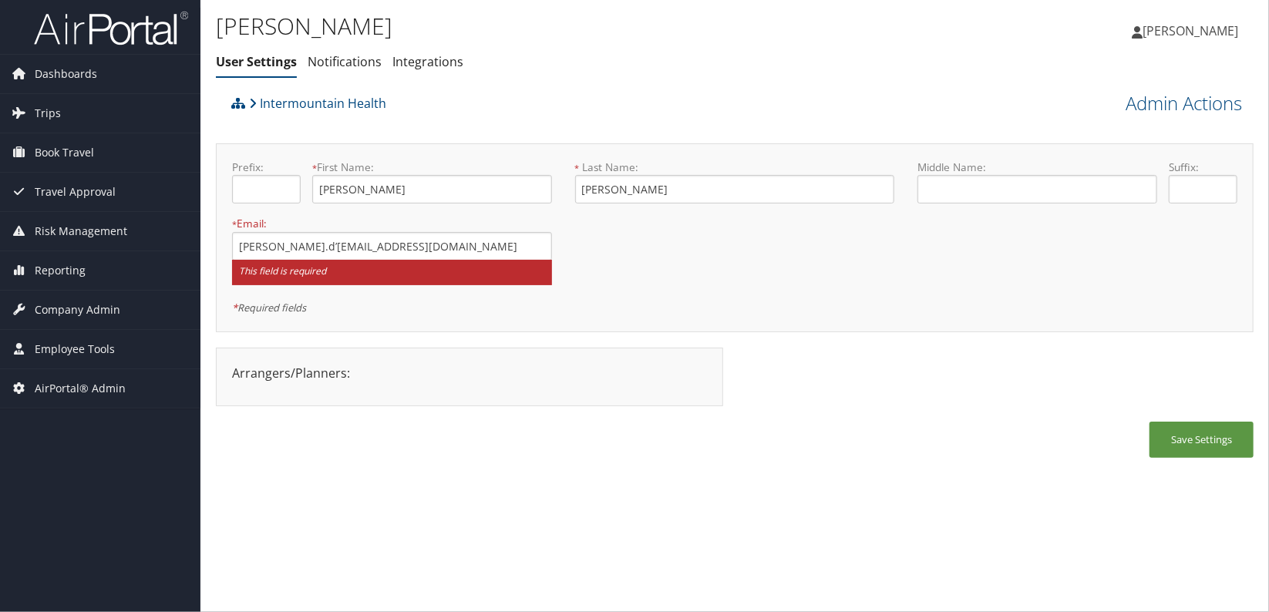
click at [578, 492] on div "Tyler d'Hulst User Settings Notifications Integrations User Settings Notificati…" at bounding box center [734, 306] width 1068 height 612
drag, startPoint x: 49, startPoint y: 507, endPoint x: 44, endPoint y: 479, distance: 28.9
click at [50, 502] on div "Dashboards AirPortal 360™ (Manager) AirPortal 360™ (Agent) My Travel Dashboard …" at bounding box center [634, 306] width 1269 height 612
click at [856, 462] on div "Save Settings" at bounding box center [734, 448] width 1037 height 52
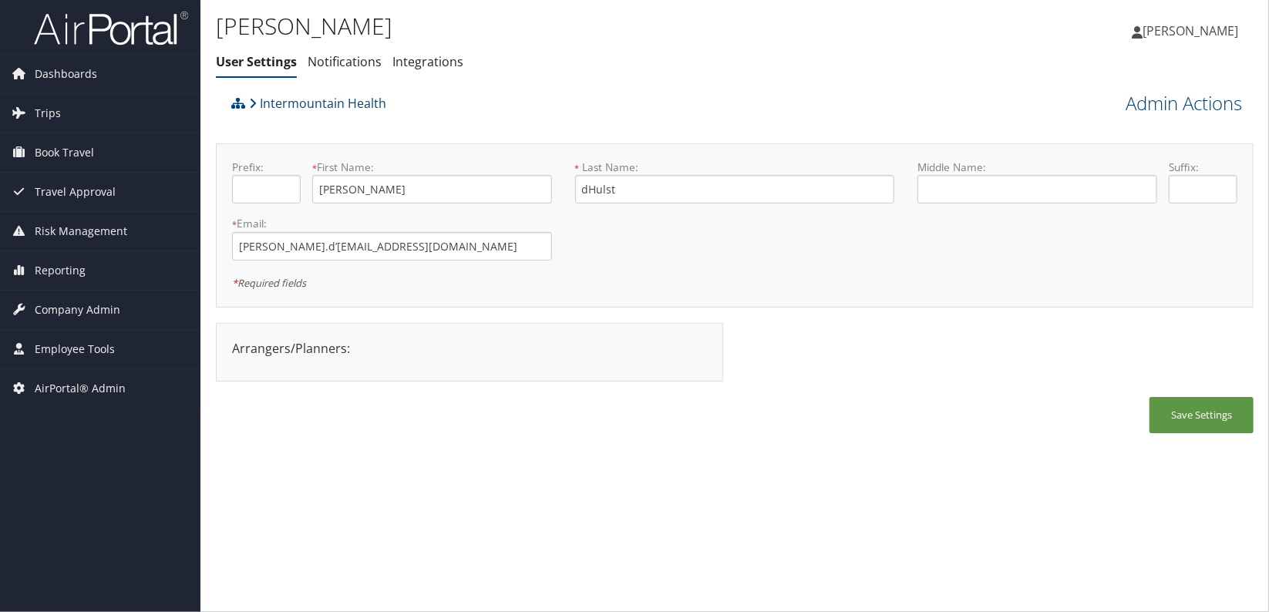
click at [1190, 112] on link "Admin Actions" at bounding box center [1183, 103] width 116 height 26
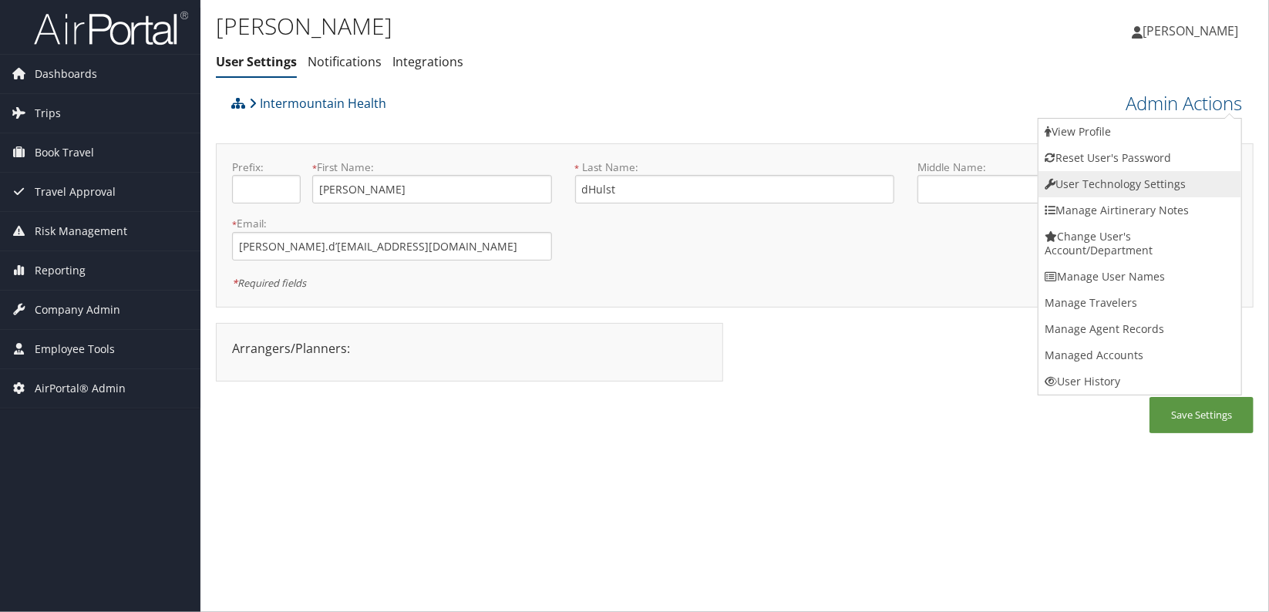
click at [1138, 190] on link "User Technology Settings" at bounding box center [1139, 184] width 203 height 26
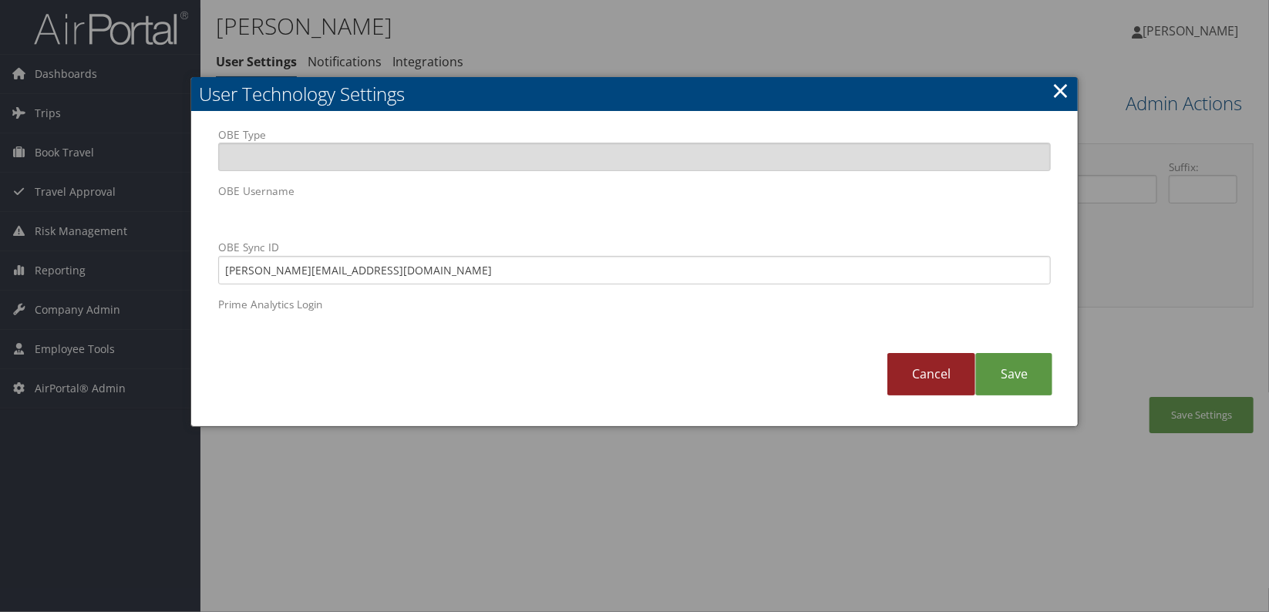
click at [933, 379] on link "Cancel" at bounding box center [931, 374] width 88 height 42
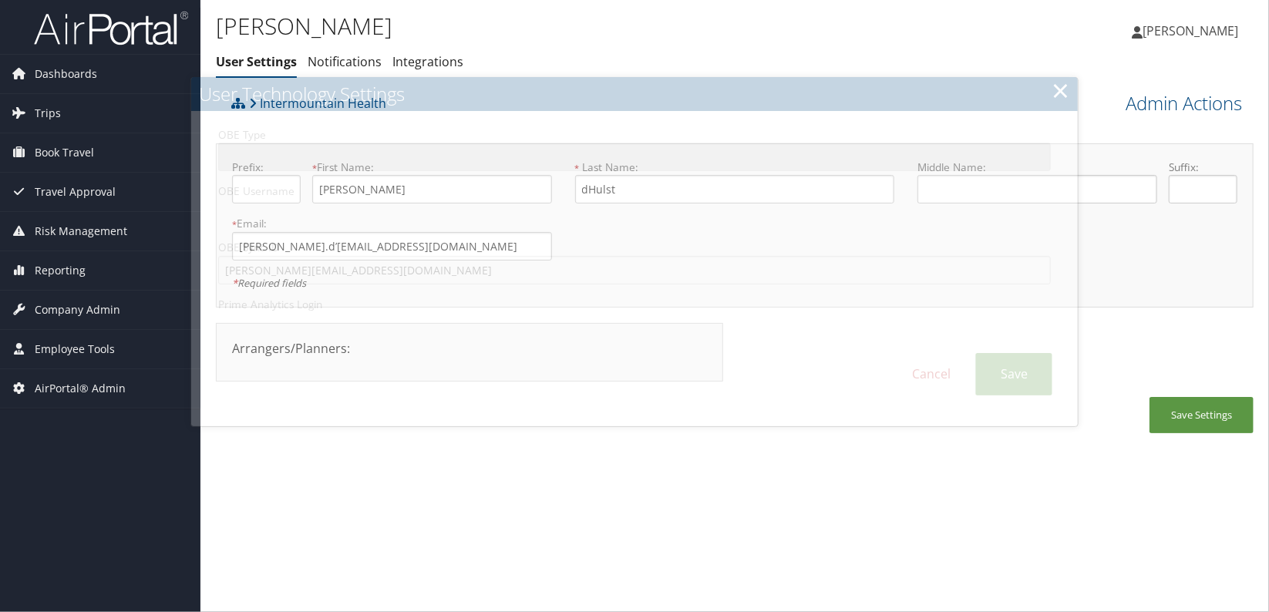
click at [887, 468] on div "[PERSON_NAME] User Settings Notifications Integrations User Settings Notificati…" at bounding box center [734, 306] width 1068 height 612
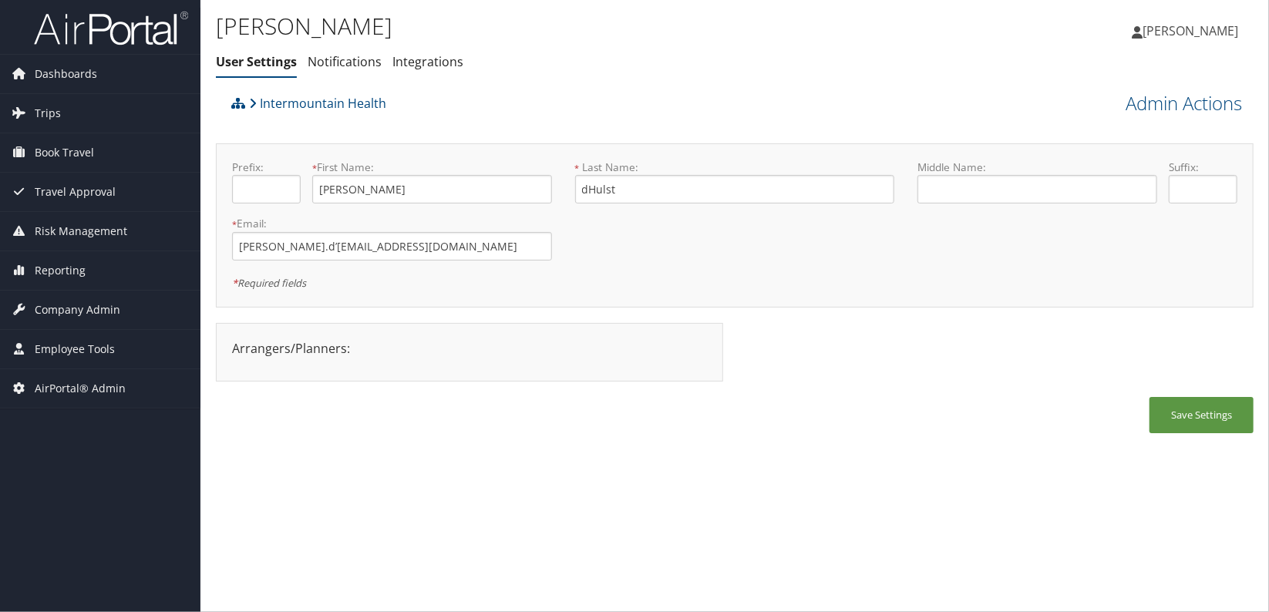
click at [32, 464] on div "Dashboards AirPortal 360™ (Manager) AirPortal 360™ (Agent) My Travel Dashboard …" at bounding box center [634, 306] width 1269 height 612
